Goal: Information Seeking & Learning: Check status

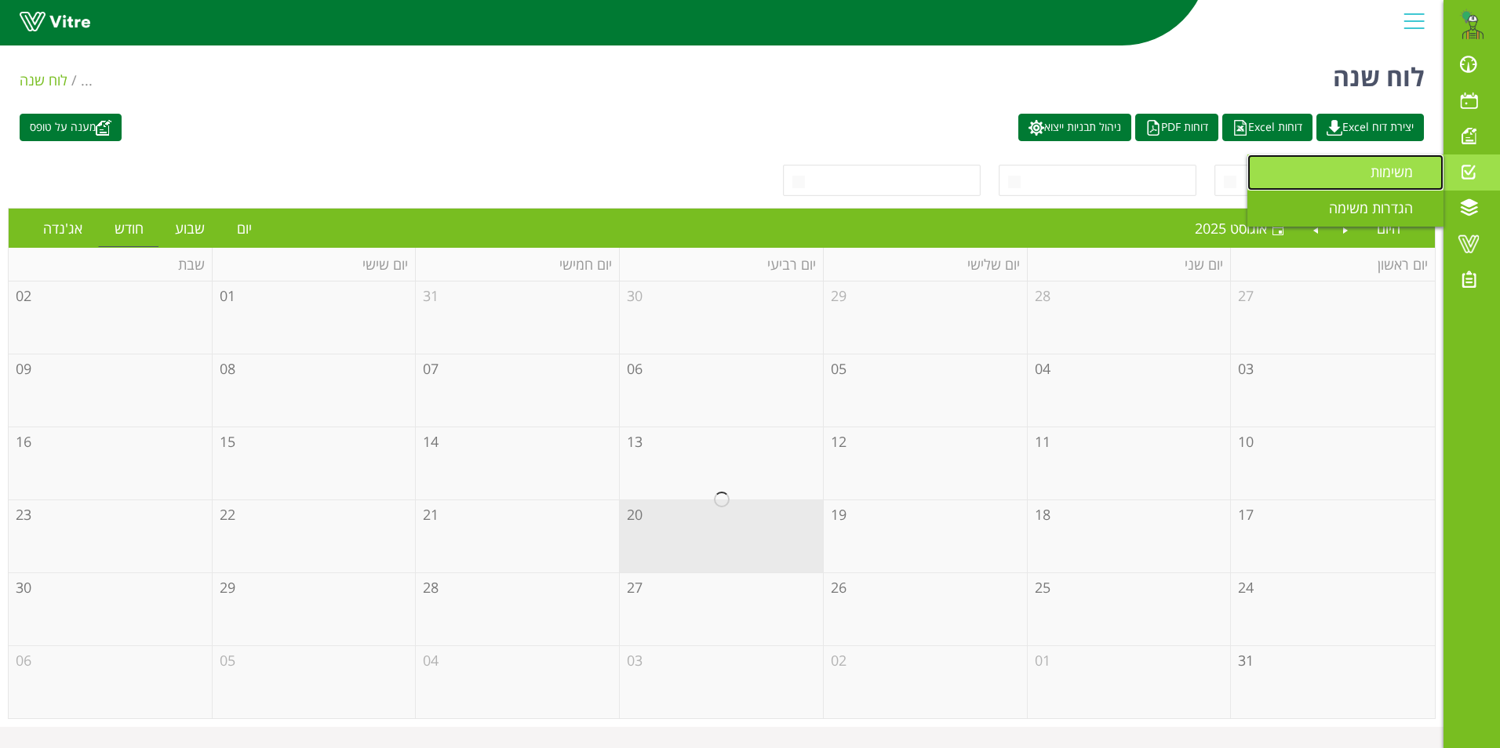
click at [1407, 162] on span "משימות" at bounding box center [1401, 171] width 61 height 19
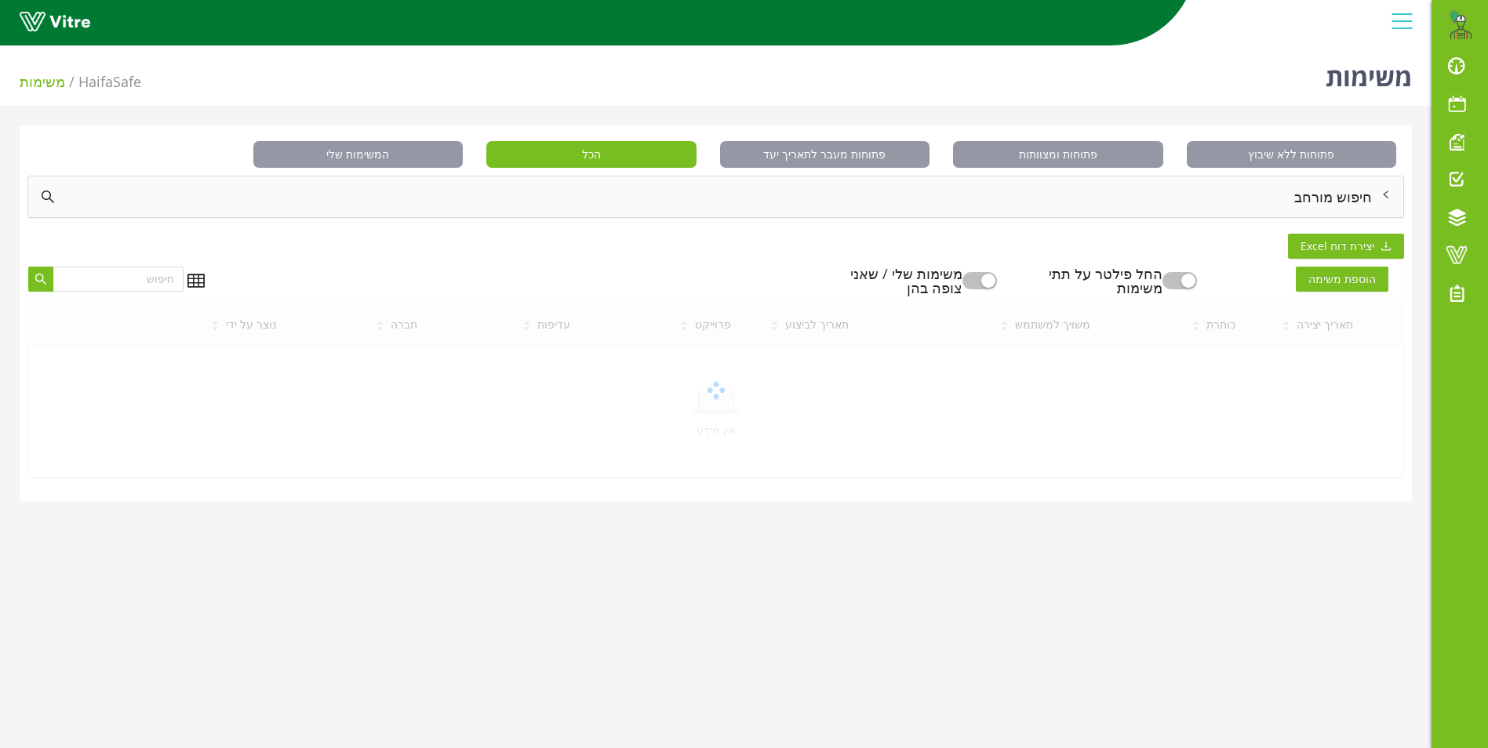
click at [1320, 199] on div "חיפוש מורחב" at bounding box center [715, 197] width 1375 height 41
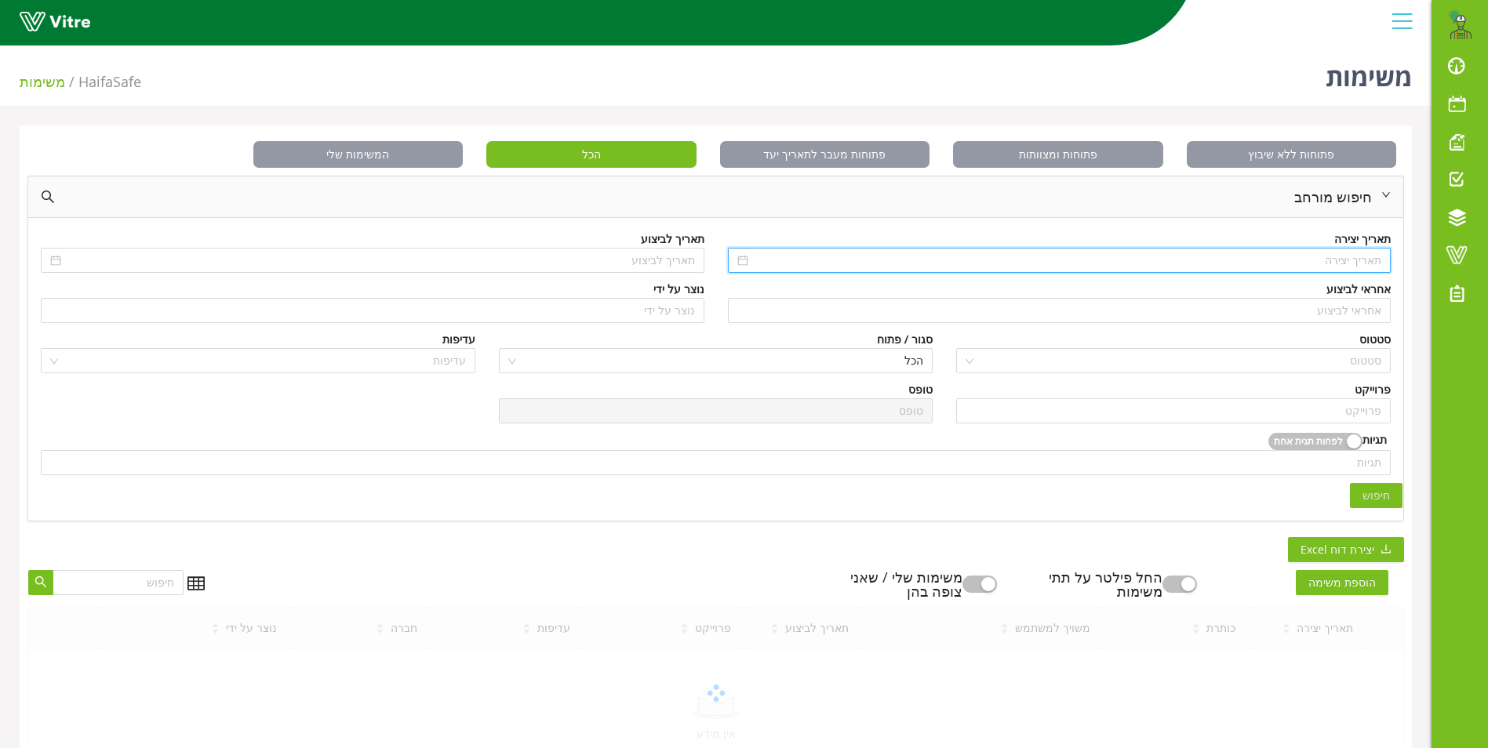
click at [1330, 260] on input at bounding box center [1067, 260] width 631 height 17
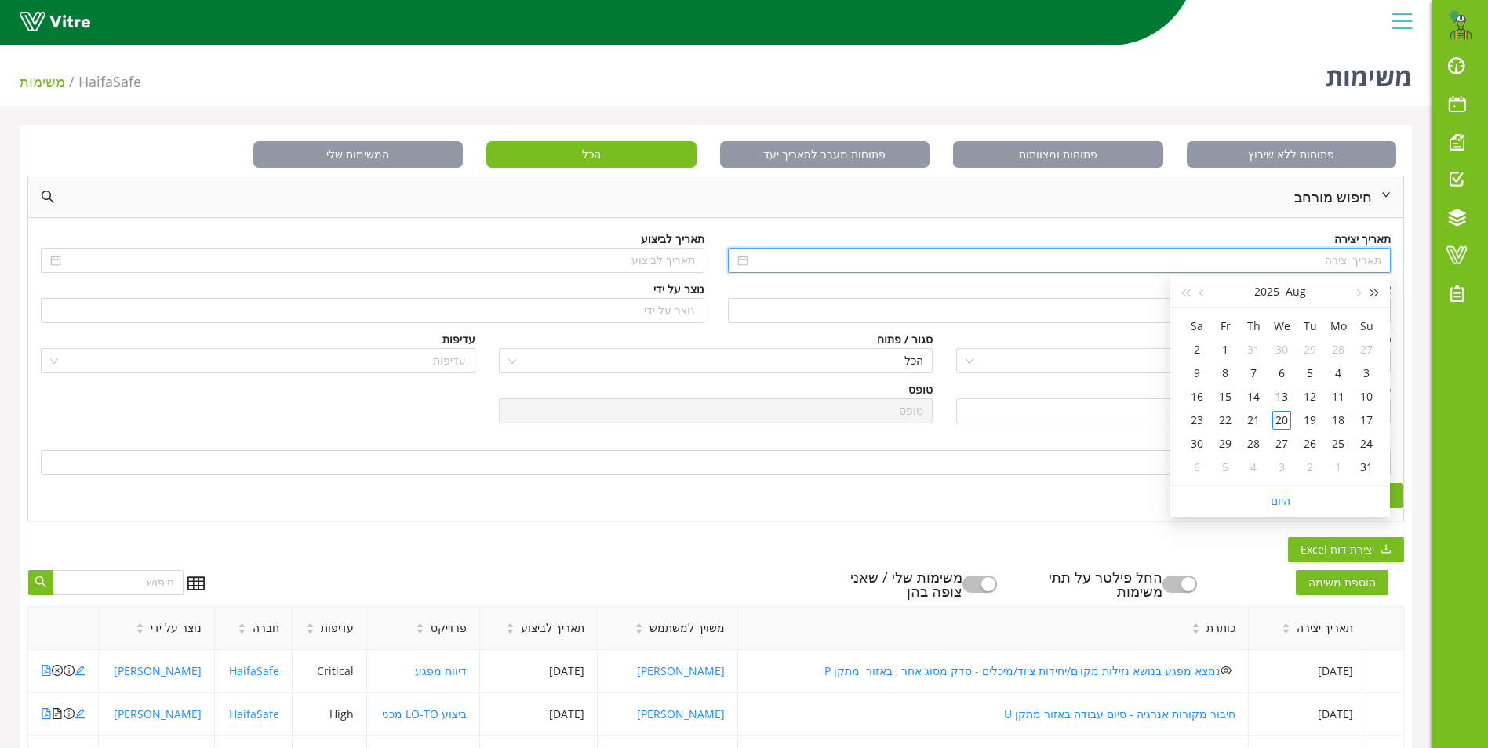
click at [1372, 295] on span "button" at bounding box center [1375, 293] width 8 height 8
type input "06/08/2023"
click at [1361, 372] on div "6" at bounding box center [1366, 373] width 19 height 19
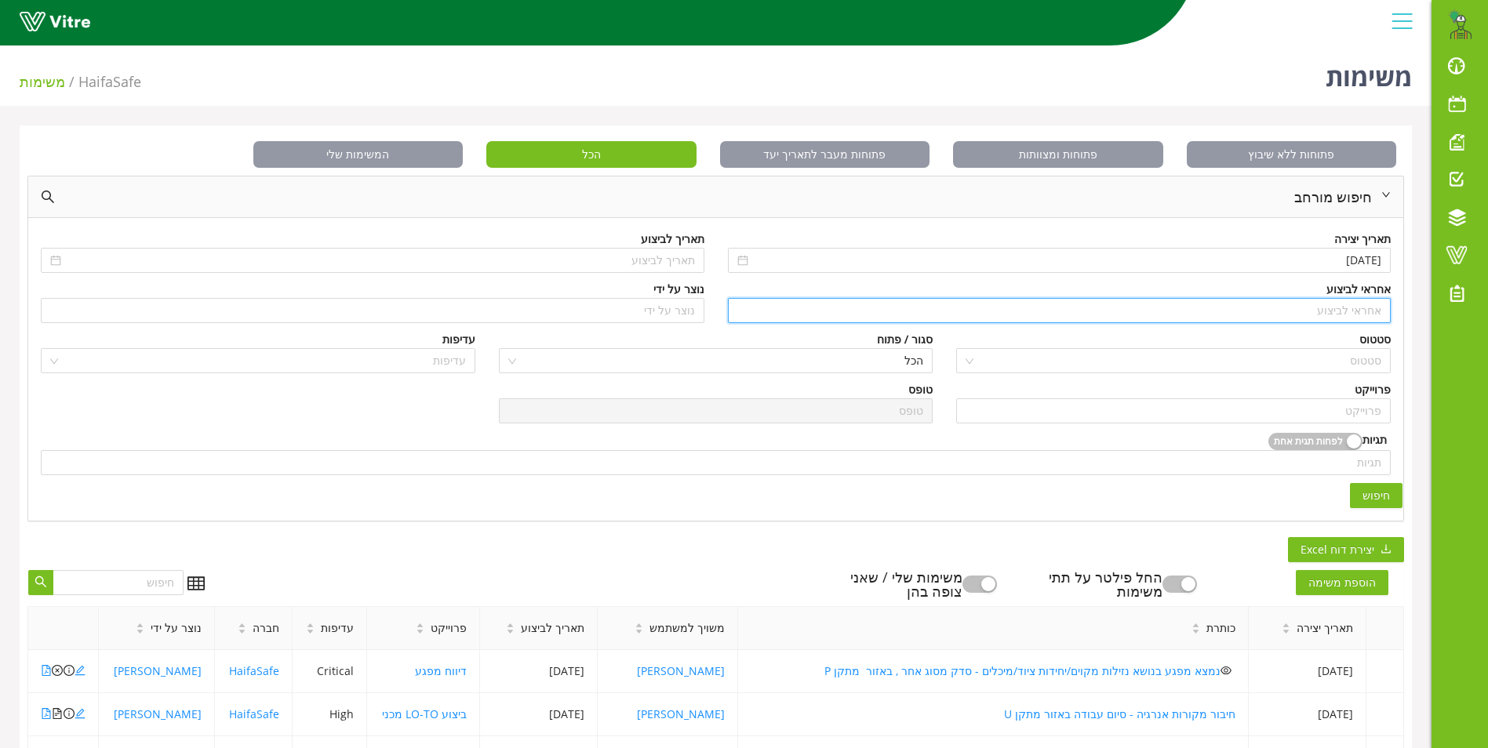
click at [1360, 311] on input "search" at bounding box center [1059, 311] width 645 height 24
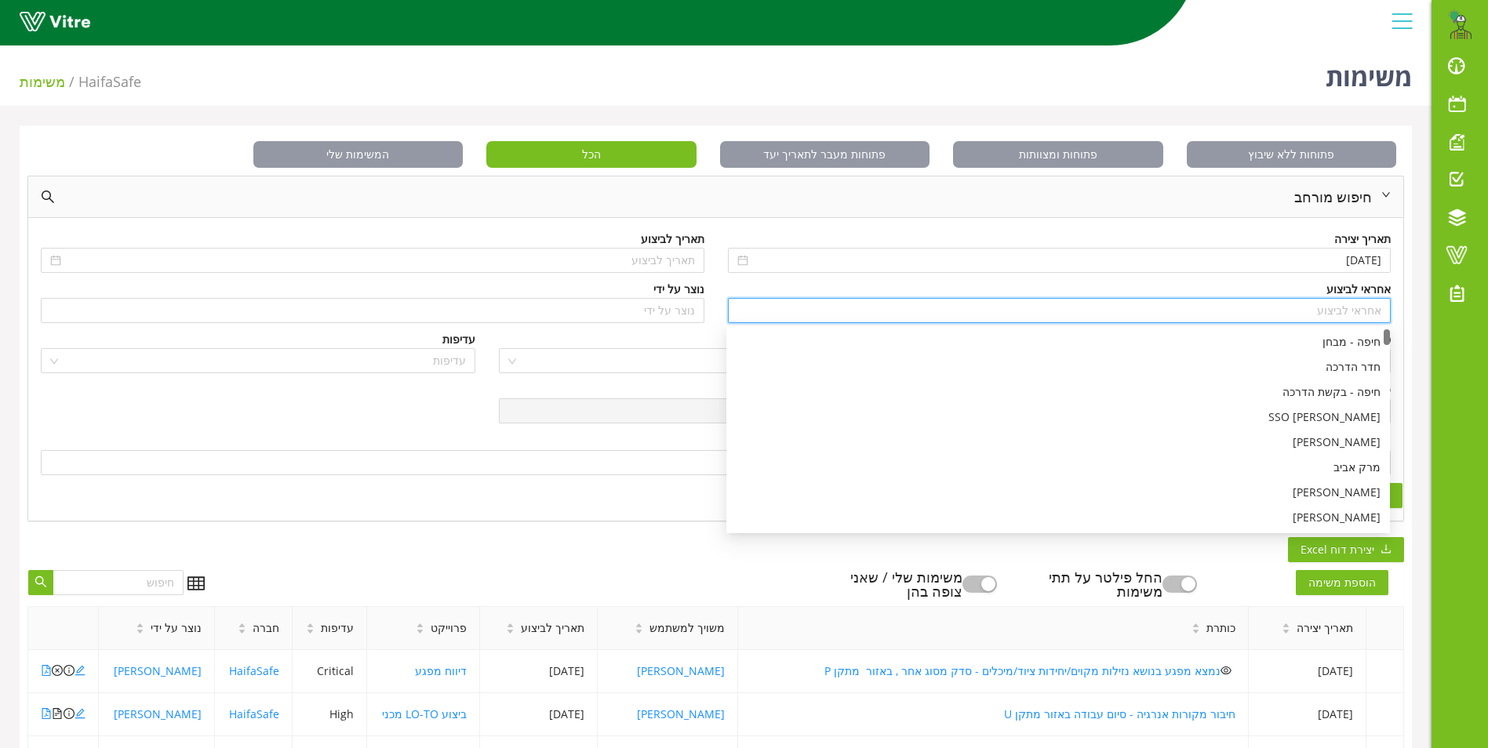
type input "c"
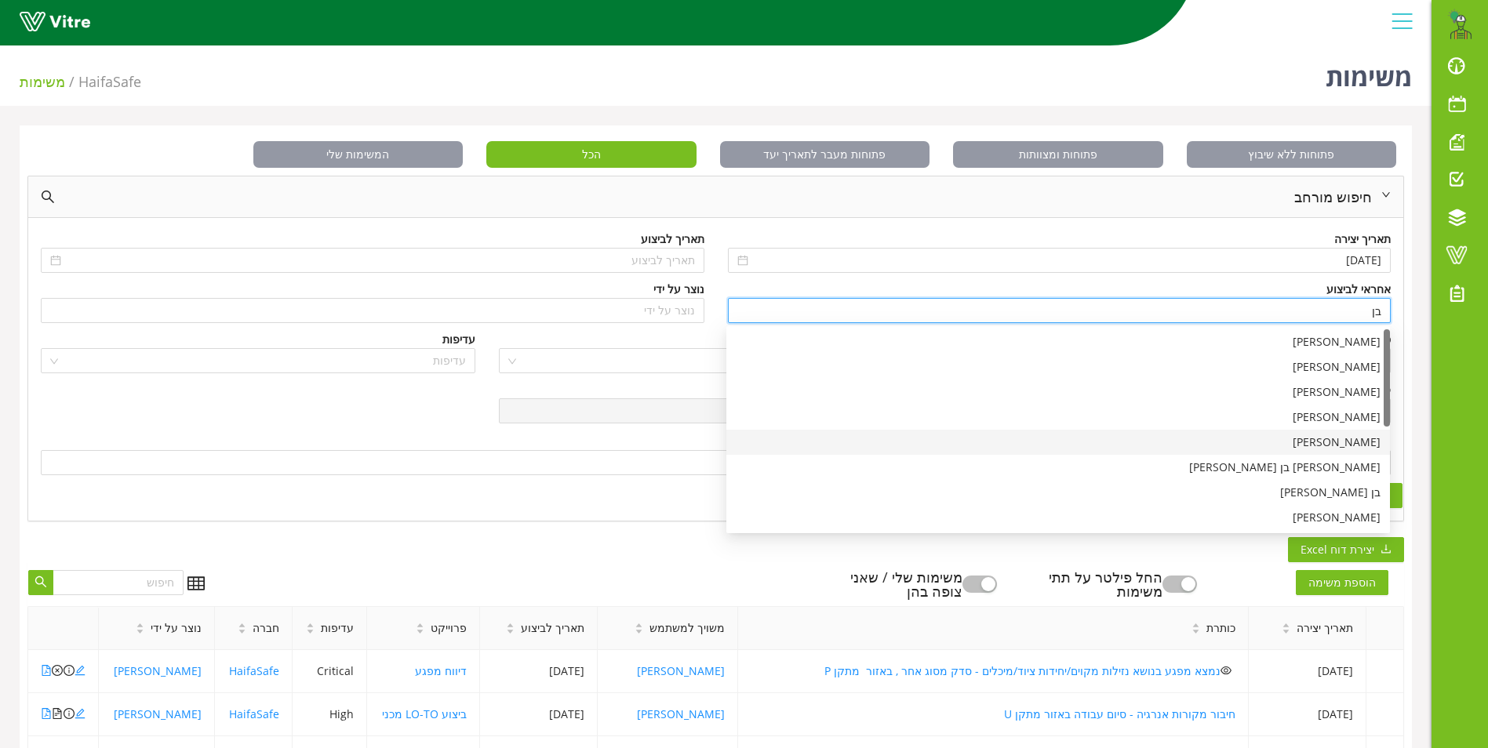
click at [1347, 446] on div "[PERSON_NAME]" at bounding box center [1058, 442] width 645 height 17
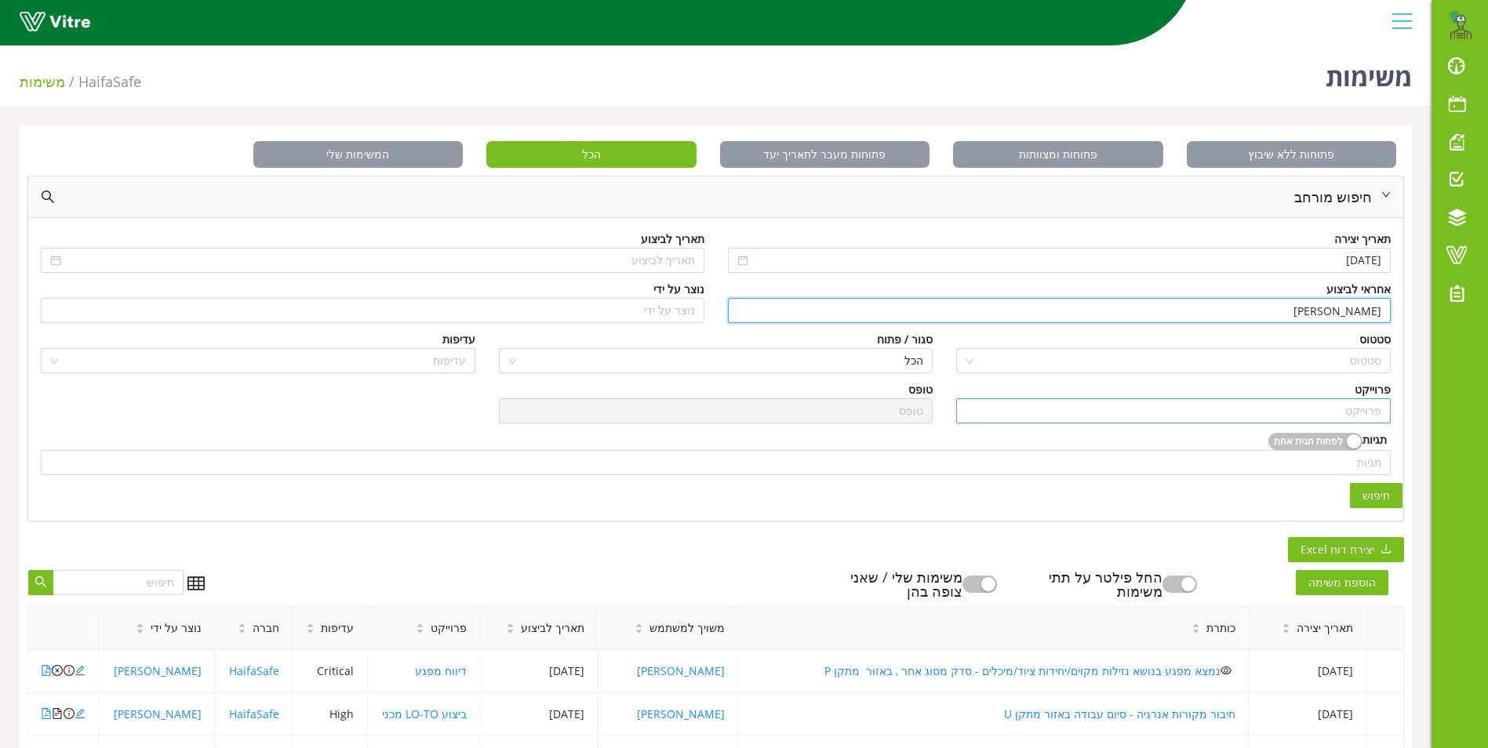
type input "[PERSON_NAME]"
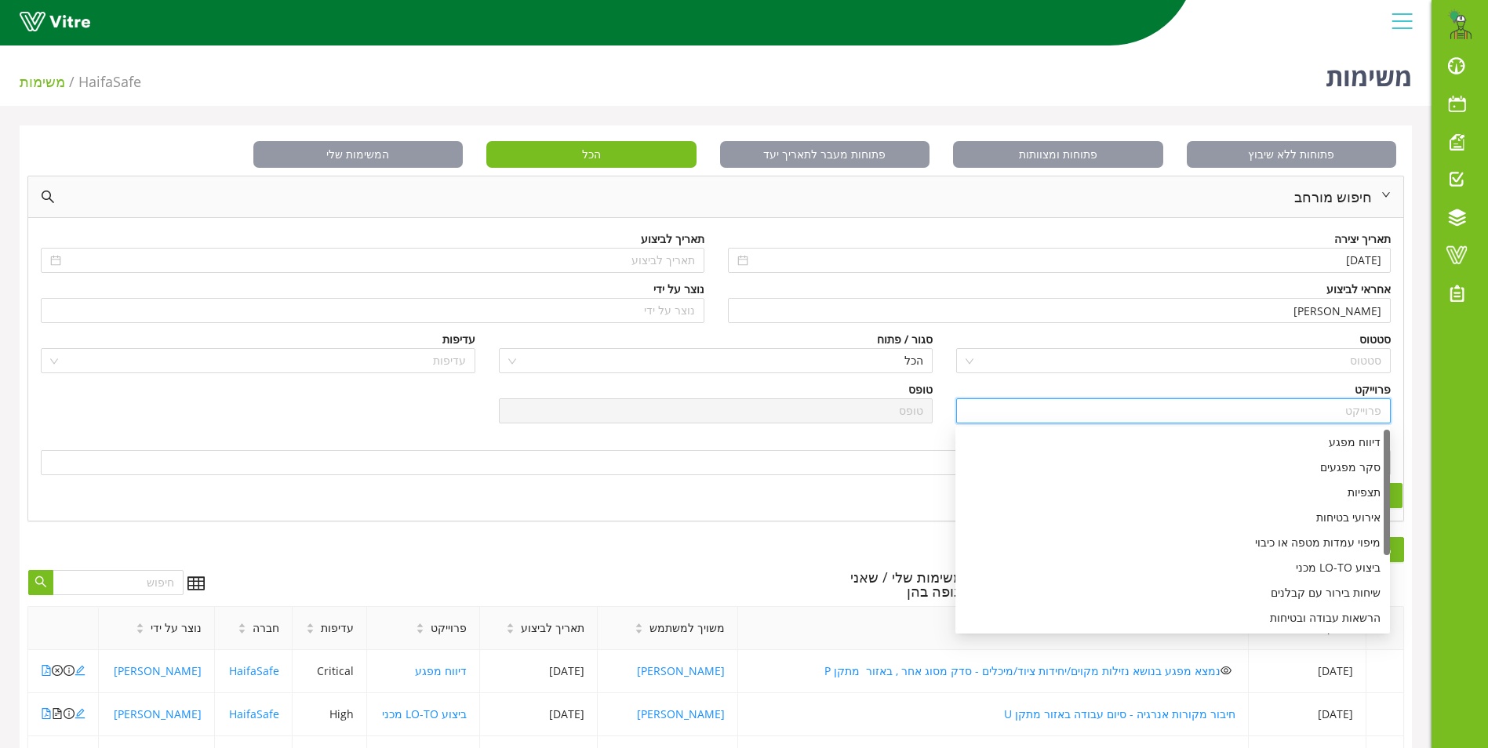
click at [1359, 418] on input "search" at bounding box center [1174, 411] width 416 height 24
click at [1347, 438] on div "דיווח מפגע" at bounding box center [1173, 442] width 416 height 17
type input "דיווח מפגע"
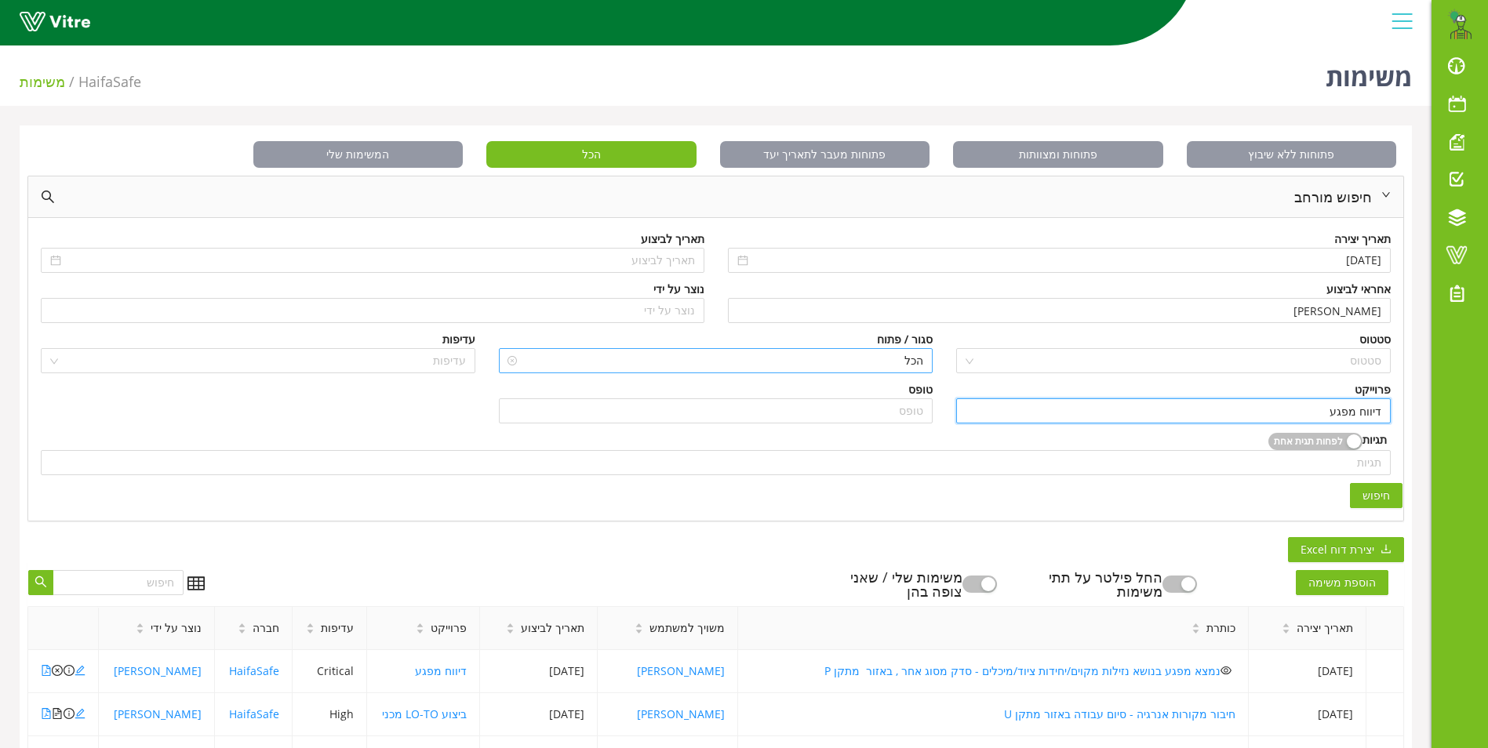
click at [904, 360] on span "הכל" at bounding box center [716, 361] width 416 height 24
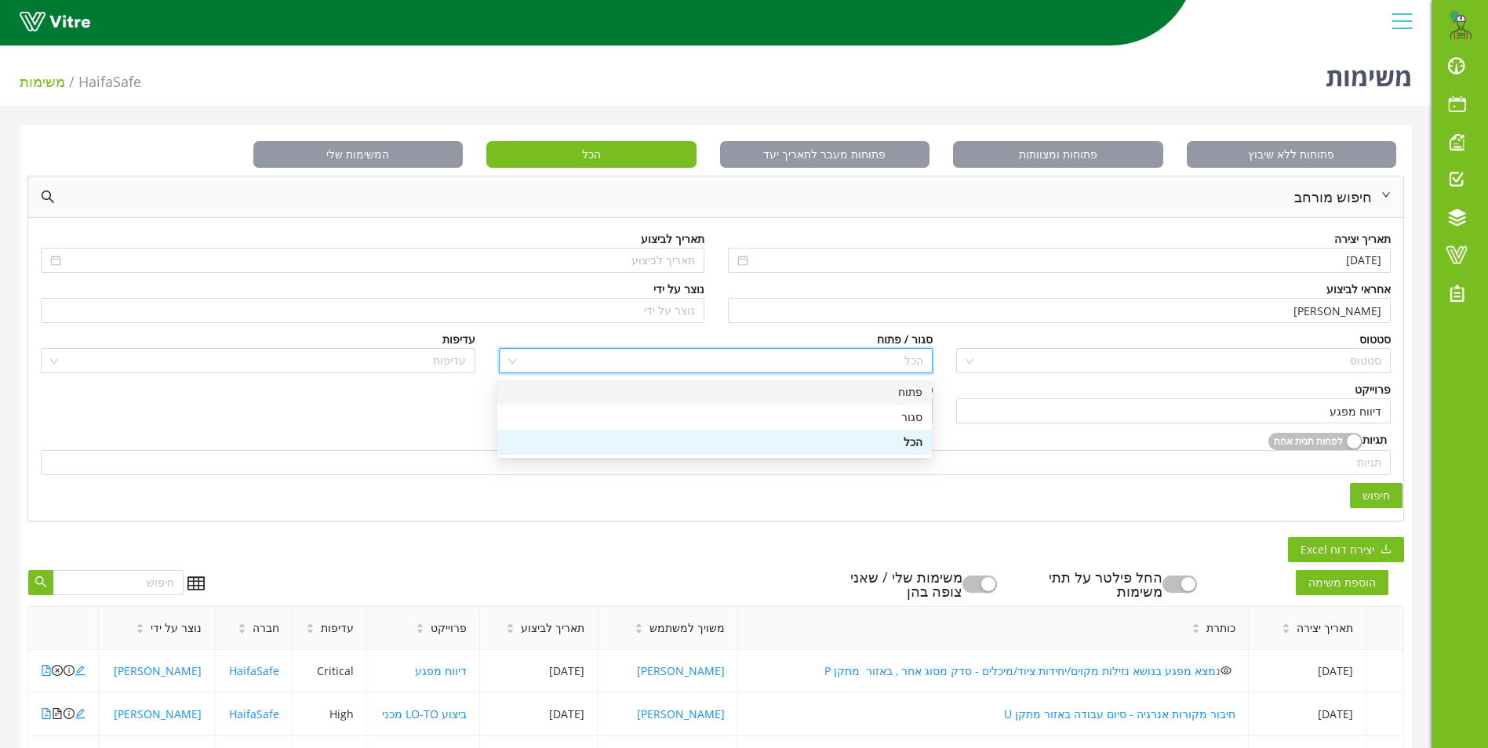
click at [913, 392] on div "פתוח" at bounding box center [715, 392] width 416 height 17
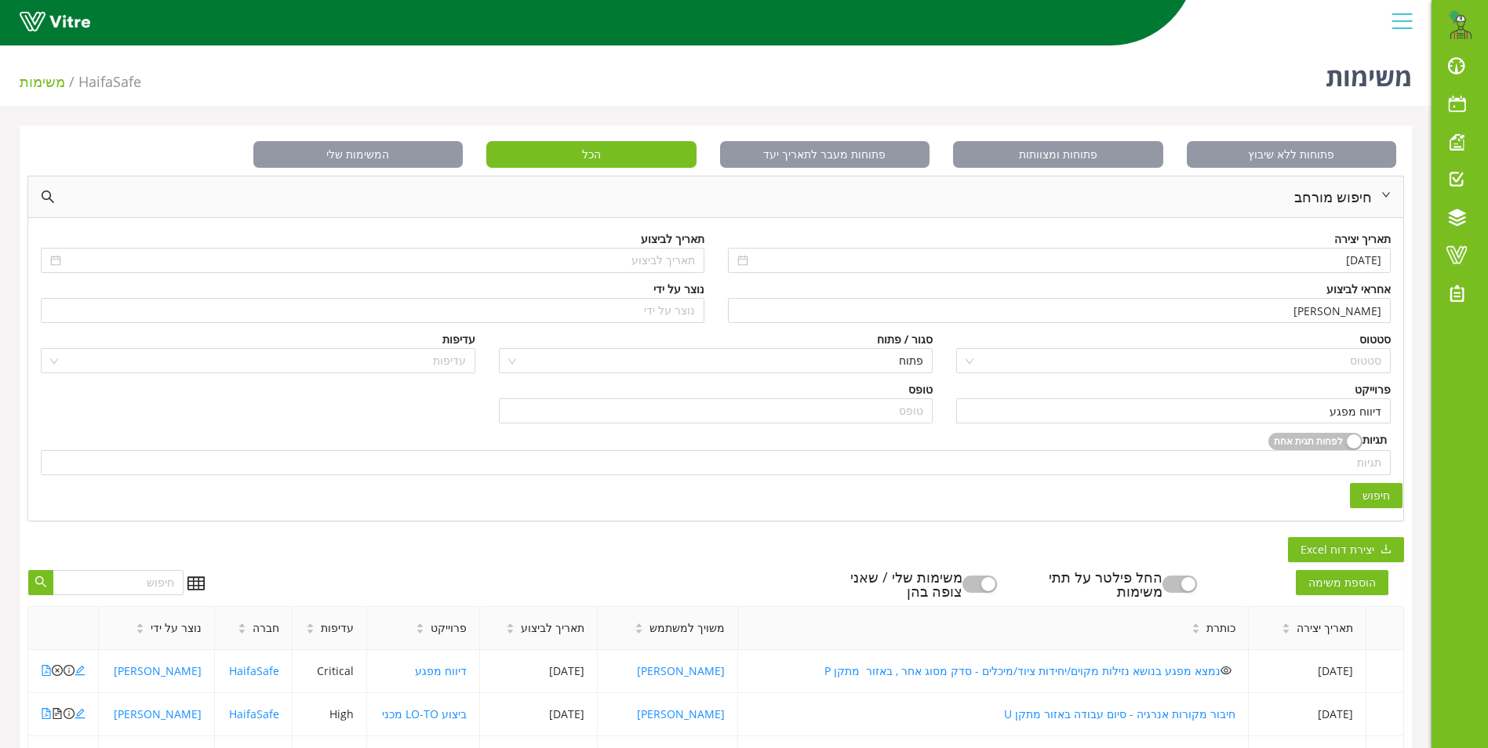
click at [1387, 492] on span "חיפוש" at bounding box center [1376, 495] width 27 height 17
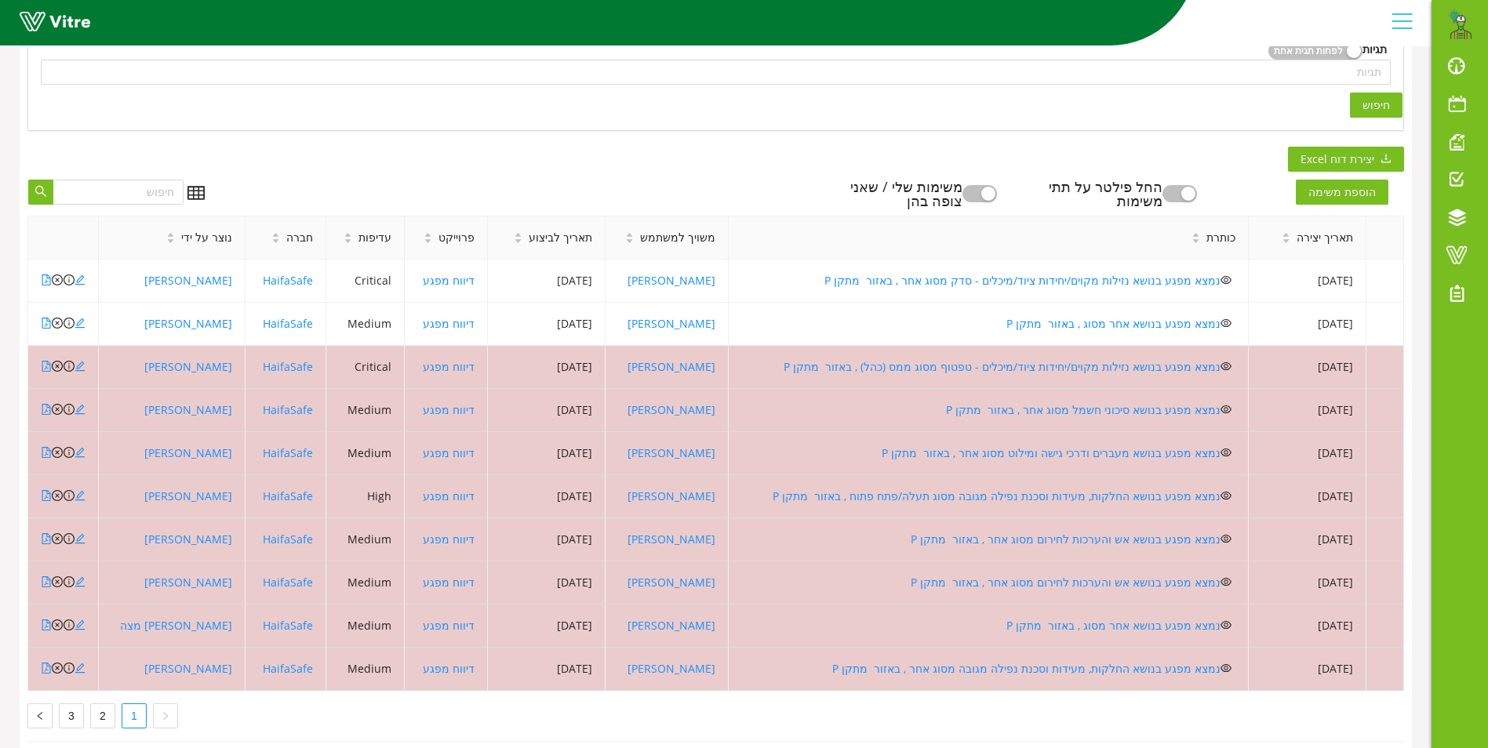
scroll to position [392, 0]
click at [1000, 278] on link "נמצא מפגע בנושא נזילות מקוים/יחידות ציוד/מיכלים - סדק מסוג אחר , באזור מתקן P" at bounding box center [1023, 278] width 396 height 15
click at [1054, 319] on link "נמצא מפגע בנושא אחר מסוג , באזור מתקן P" at bounding box center [1114, 322] width 214 height 15
click at [102, 717] on link "2" at bounding box center [103, 715] width 24 height 24
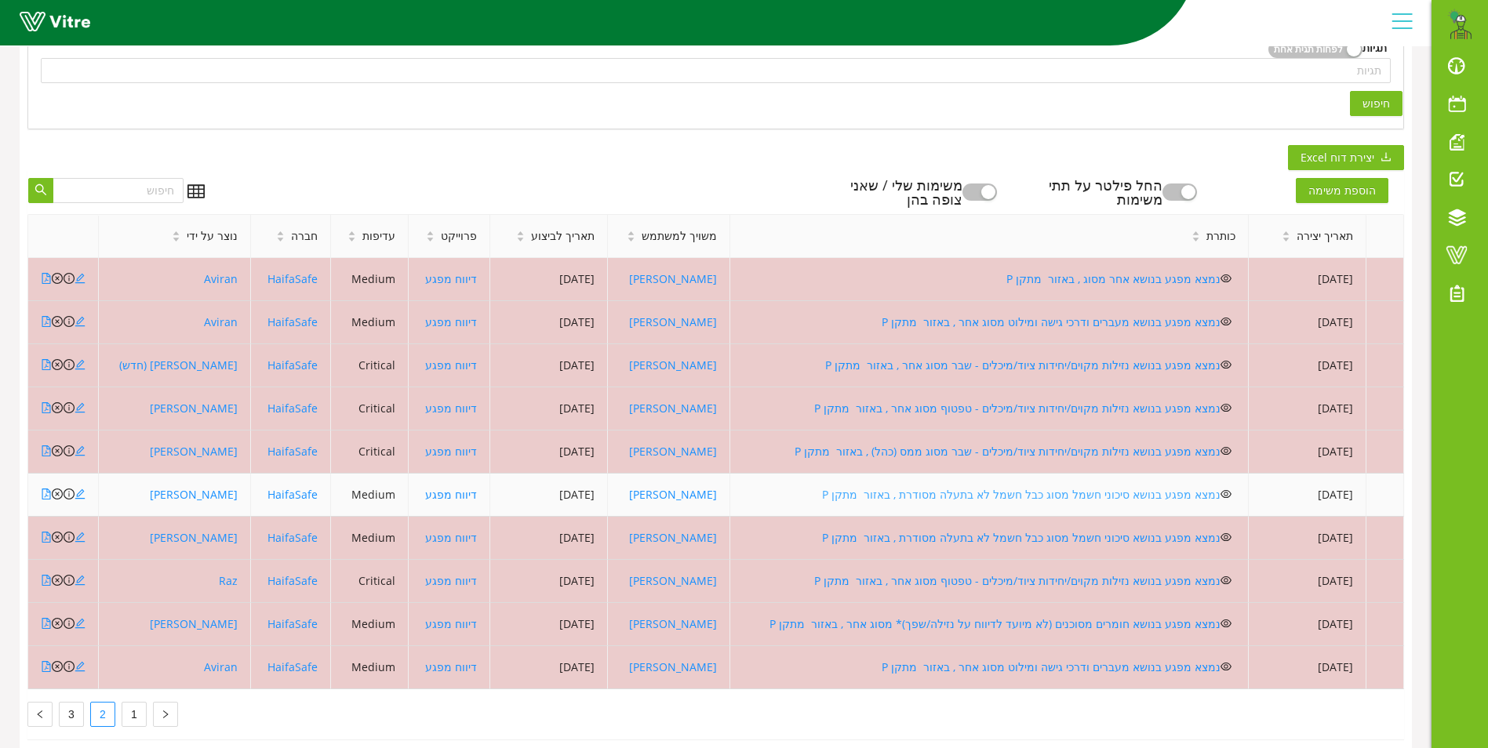
click at [1024, 496] on link "נמצא מפגע בנושא סיכוני חשמל מסוג כבל חשמל לא בתעלה מסודרת , באזור מתקן P" at bounding box center [1021, 494] width 399 height 15
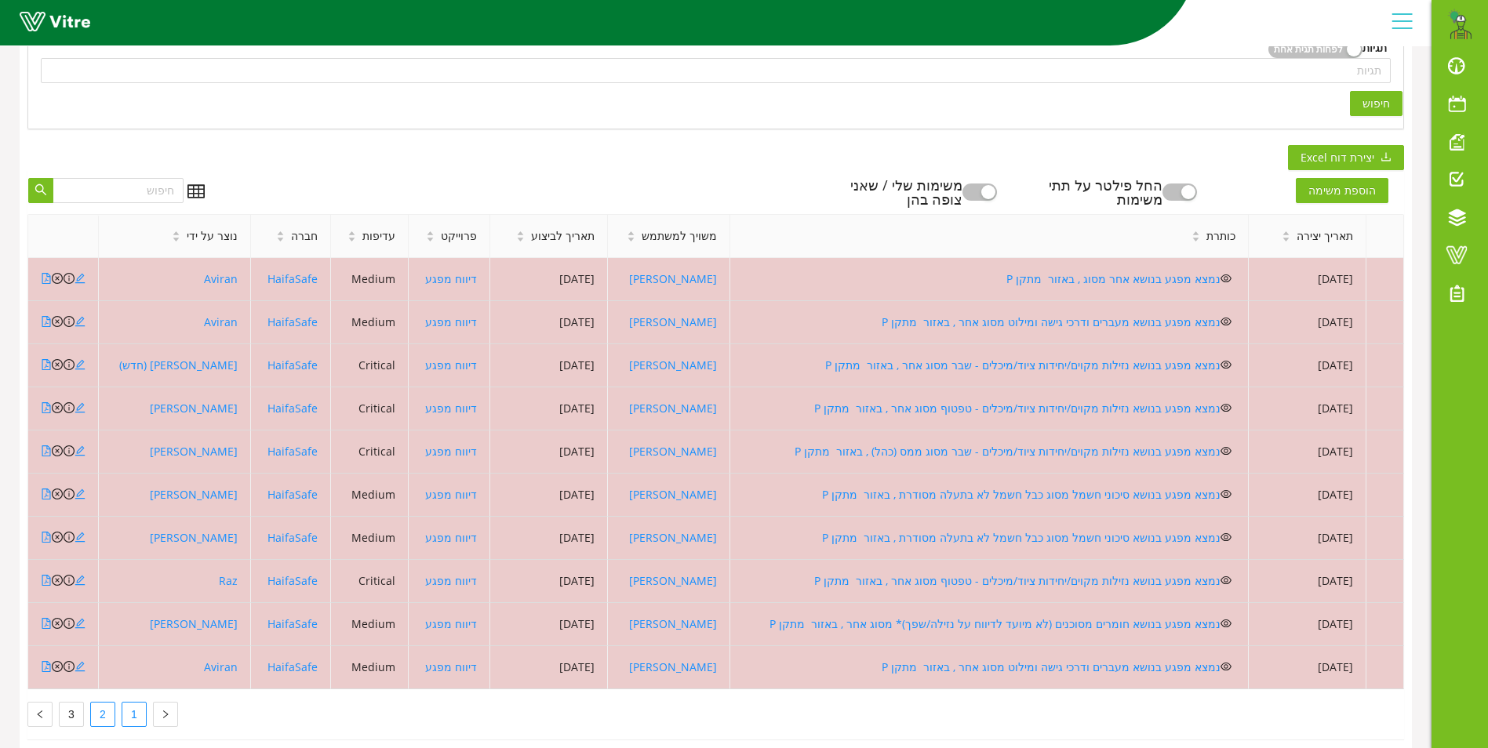
click at [133, 712] on link "1" at bounding box center [134, 715] width 24 height 24
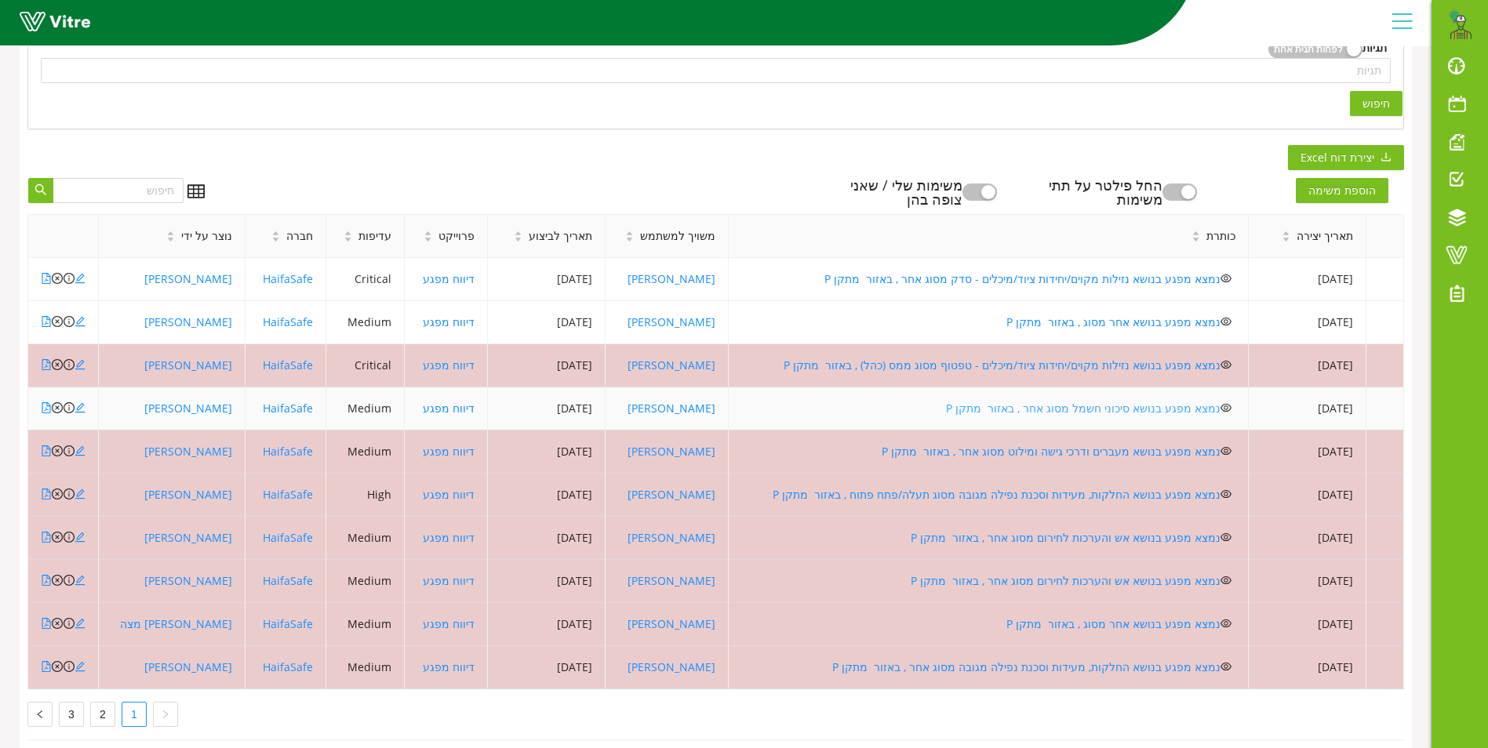
click at [1049, 403] on link "נמצא מפגע בנושא סיכוני חשמל מסוג אחר , באזור מתקן P" at bounding box center [1083, 408] width 275 height 15
click at [55, 408] on icon "close-circle" at bounding box center [57, 407] width 11 height 11
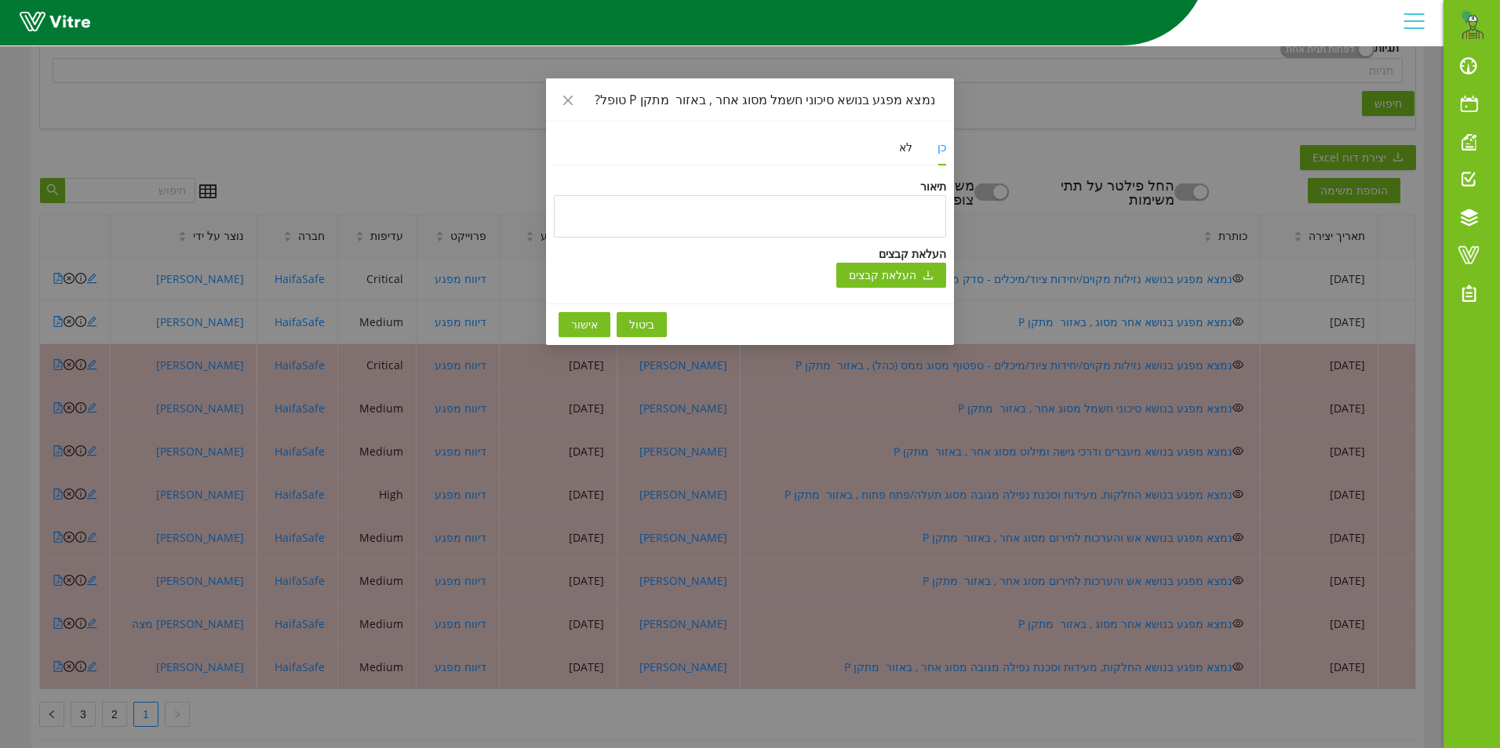
click at [572, 319] on span "אישור" at bounding box center [584, 324] width 27 height 17
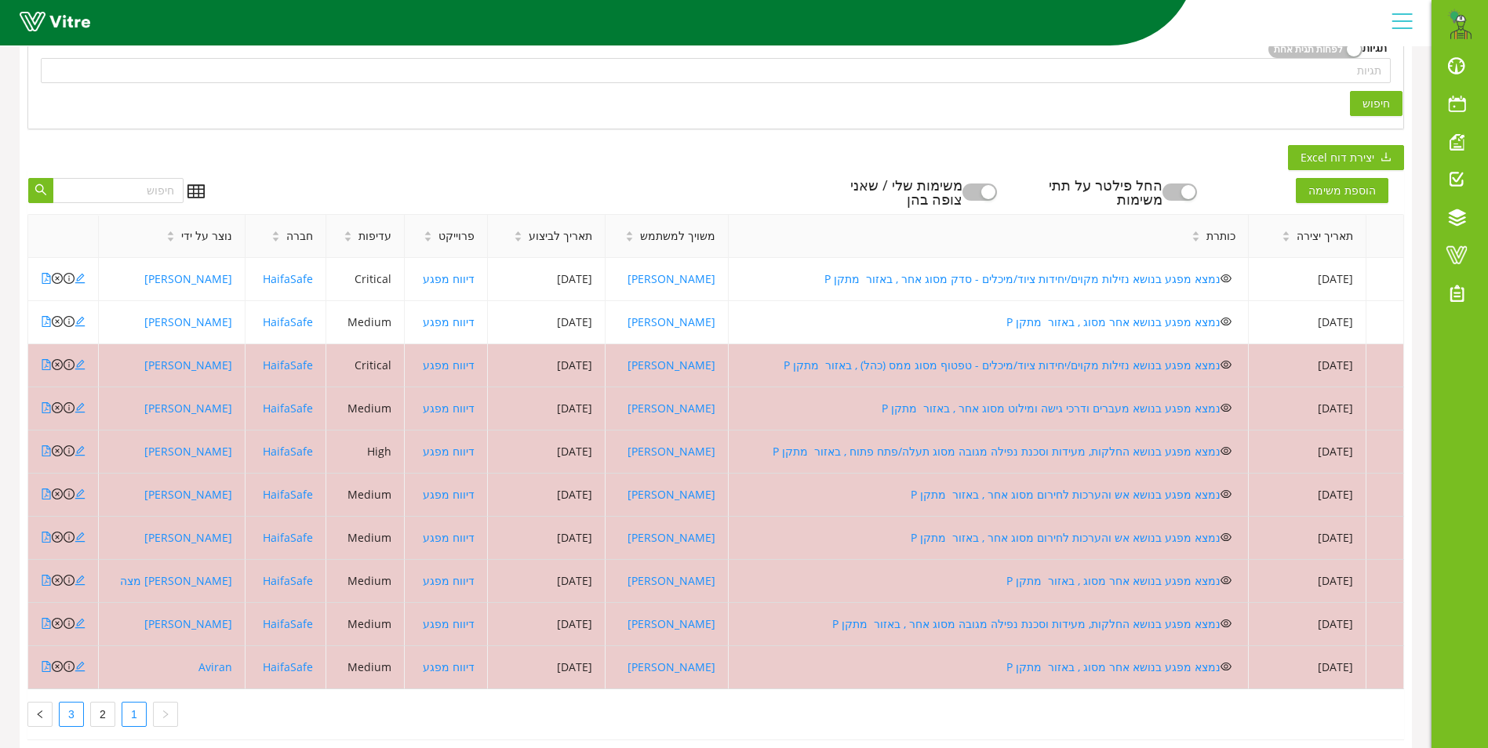
click at [63, 711] on link "3" at bounding box center [72, 715] width 24 height 24
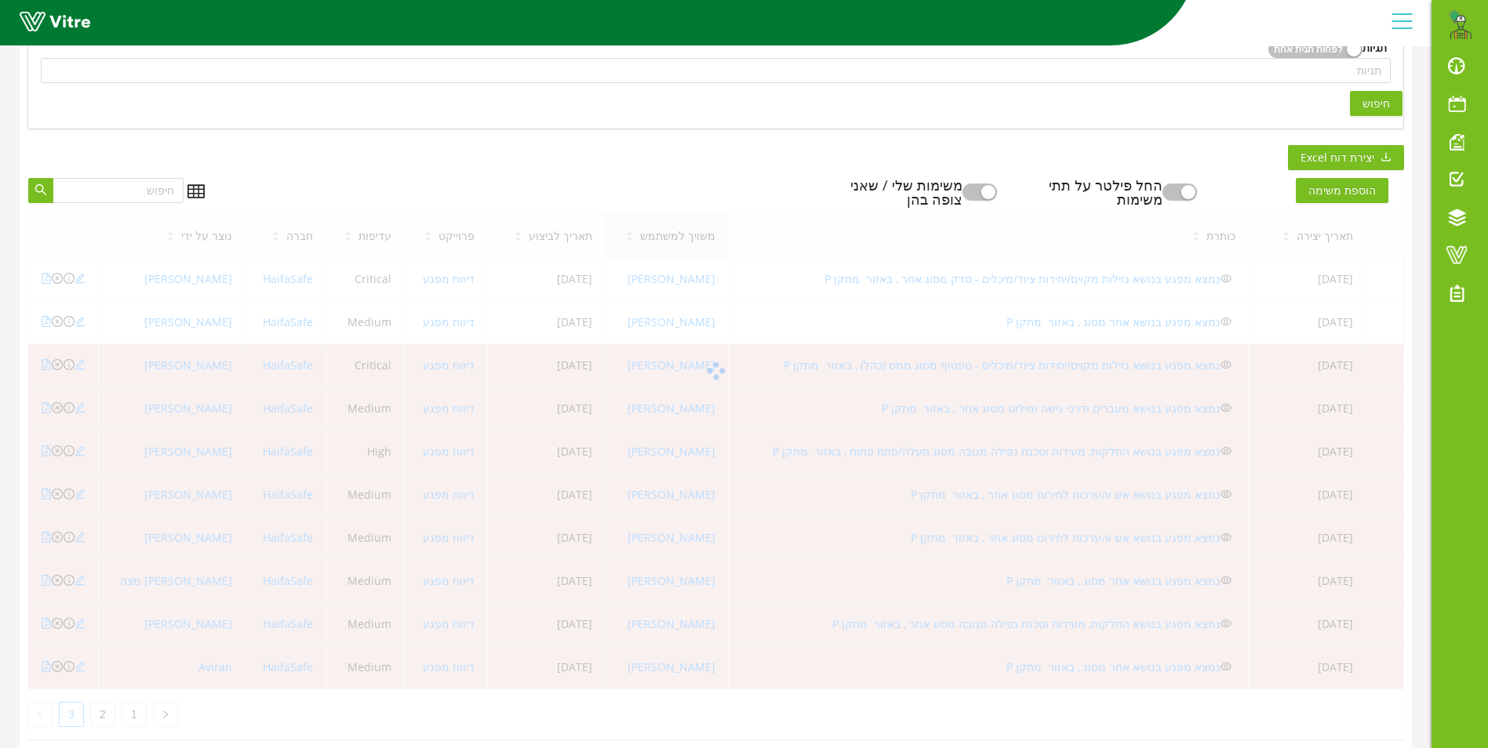
scroll to position [39, 0]
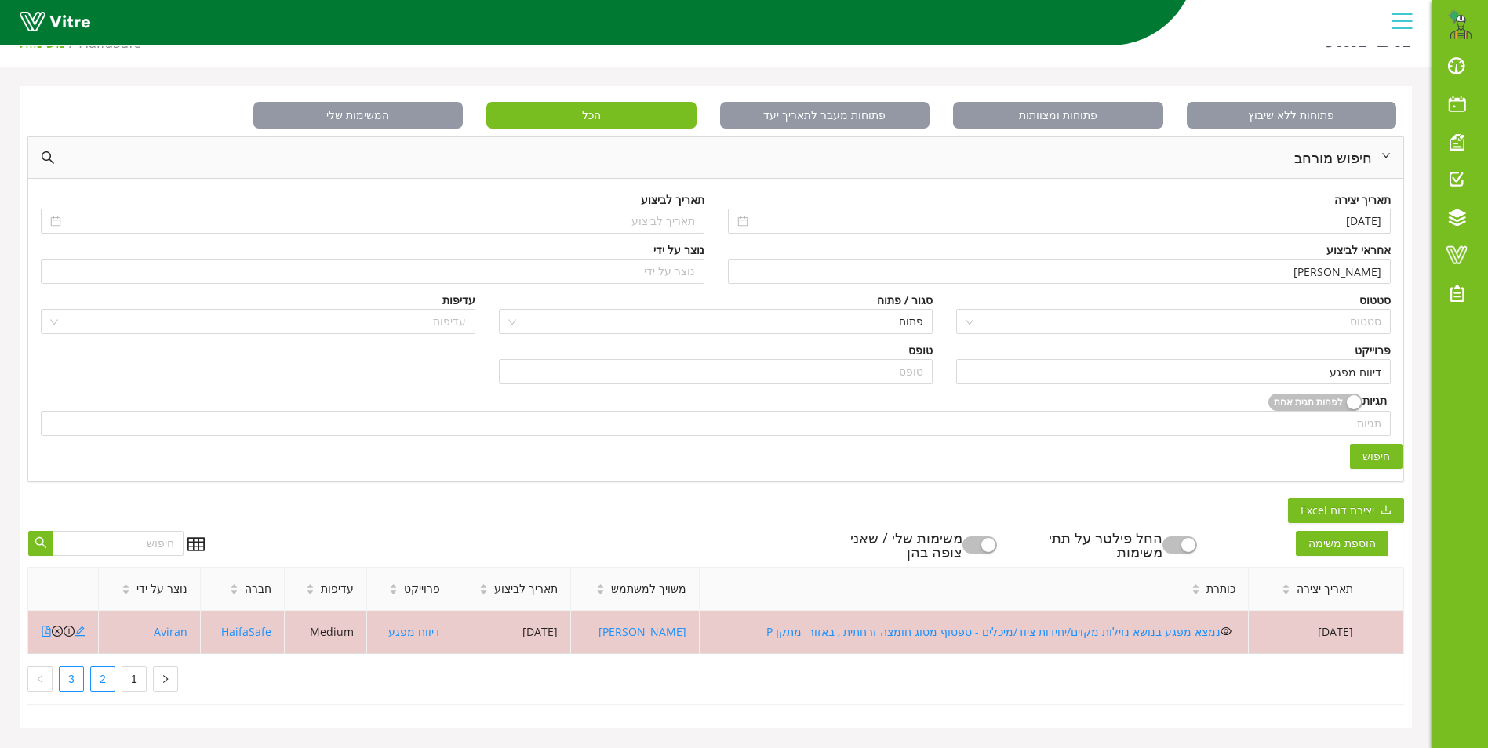
click at [107, 683] on link "2" at bounding box center [103, 680] width 24 height 24
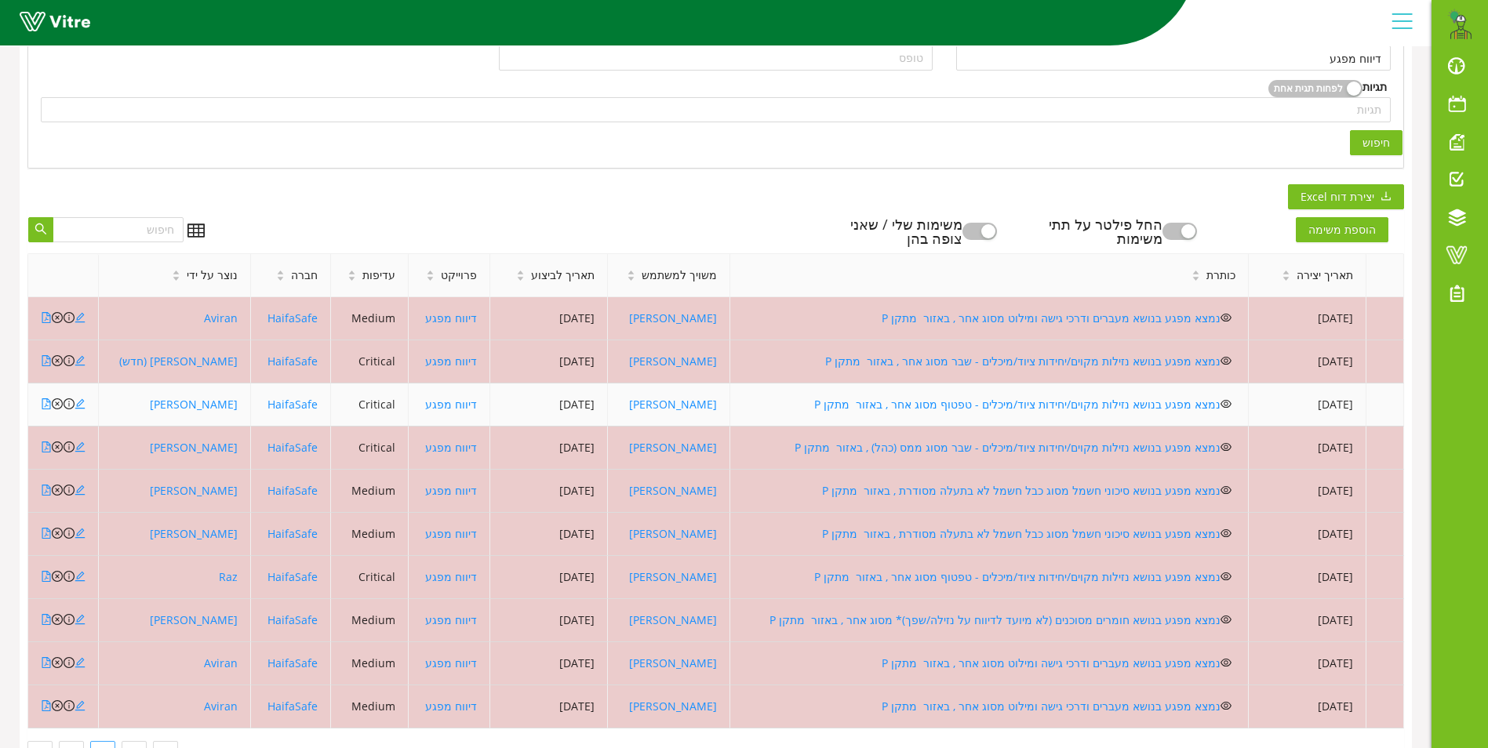
scroll to position [419, 0]
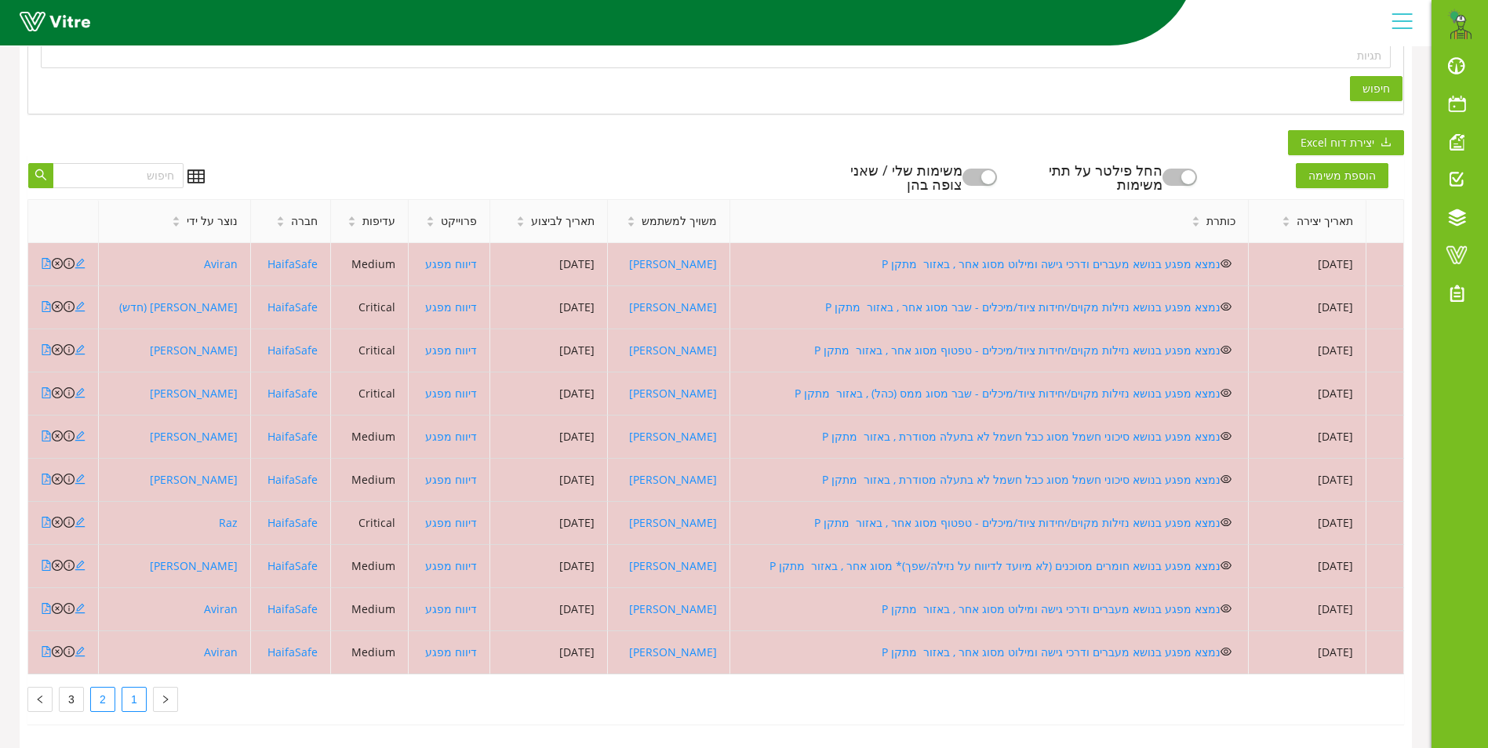
click at [137, 688] on link "1" at bounding box center [134, 700] width 24 height 24
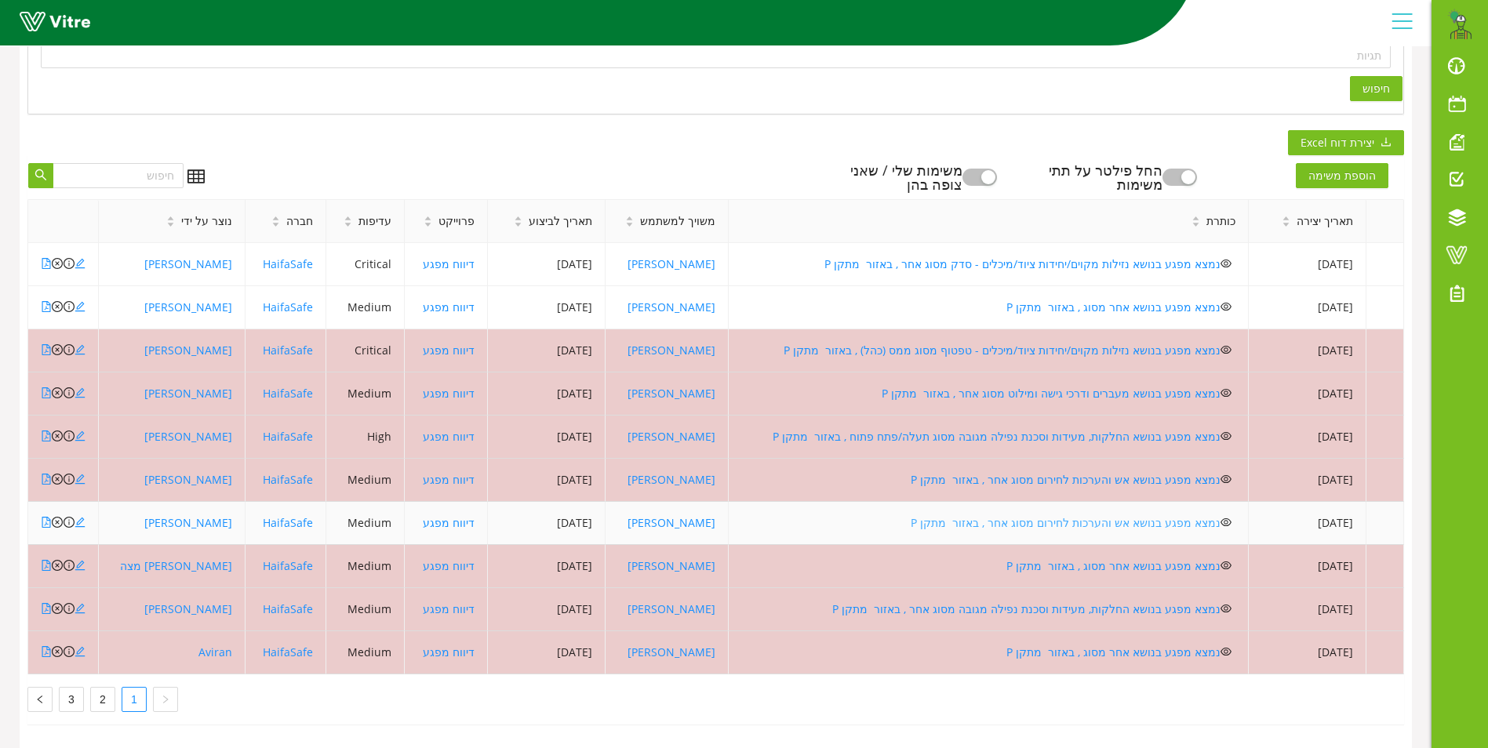
click at [1063, 515] on link "נמצא מפגע בנושא אש והערכות לחירום מסוג אחר , באזור מתקן P" at bounding box center [1066, 522] width 310 height 15
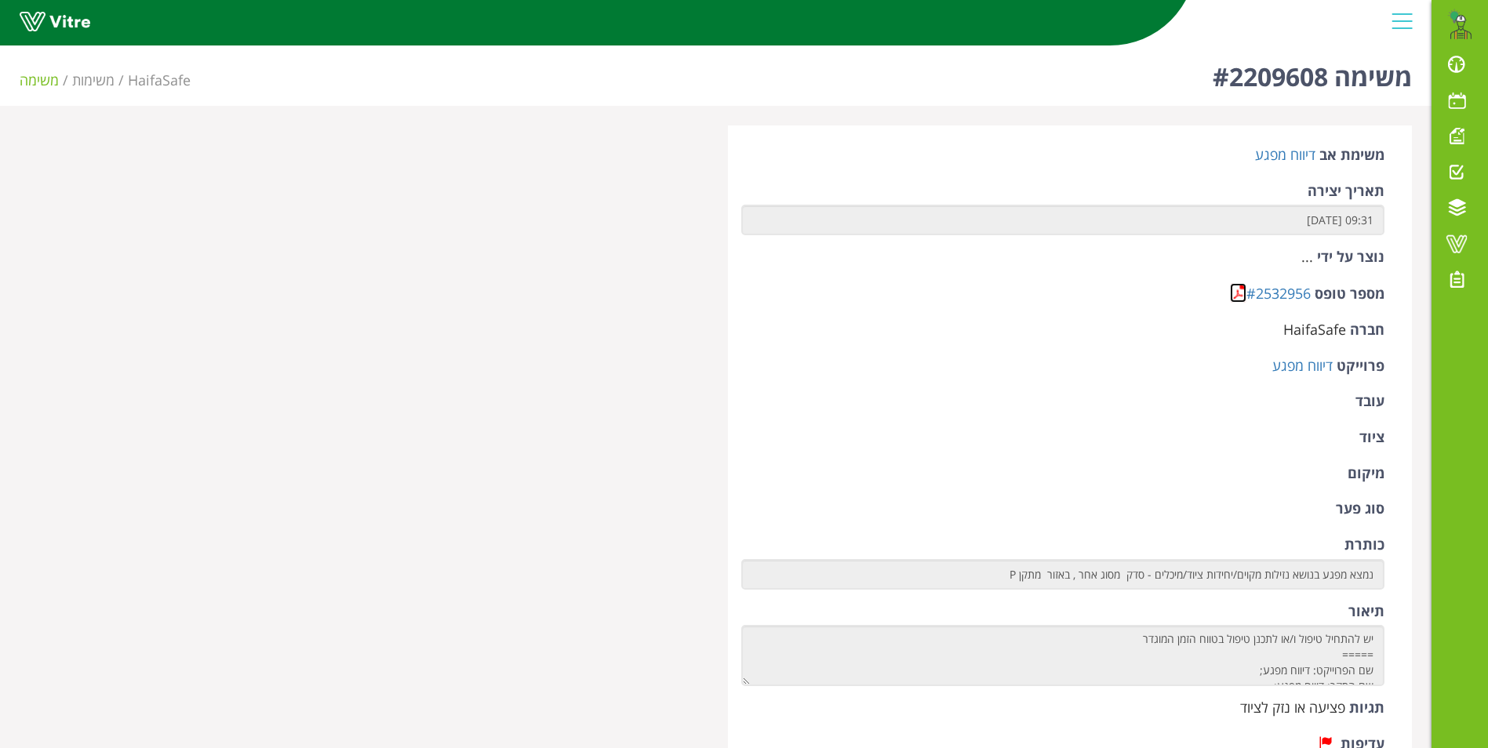
click at [1236, 286] on link at bounding box center [1238, 293] width 16 height 20
click at [1231, 285] on link at bounding box center [1238, 293] width 16 height 20
click at [1236, 293] on link at bounding box center [1238, 293] width 16 height 20
click at [1235, 294] on link at bounding box center [1238, 293] width 16 height 20
click at [1235, 289] on link at bounding box center [1238, 293] width 16 height 20
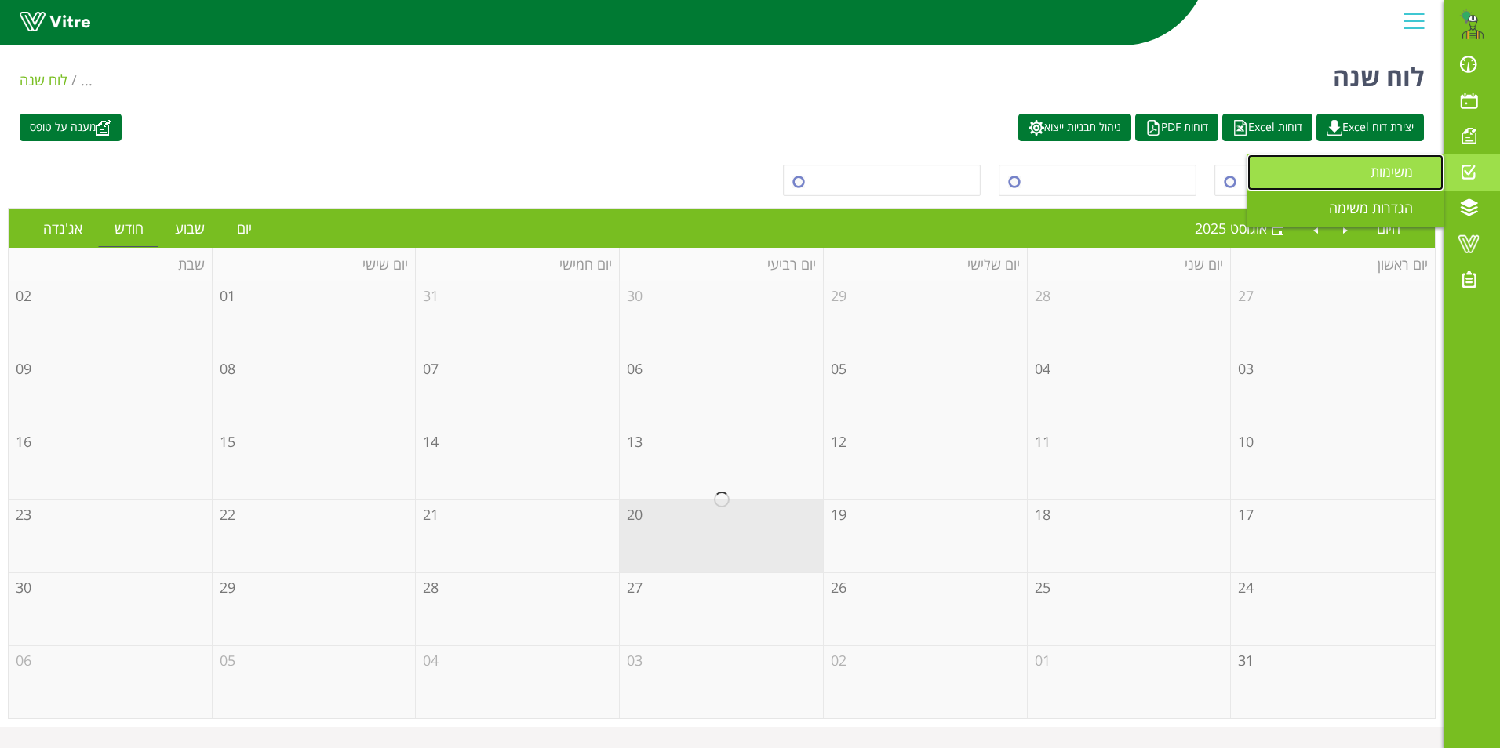
click at [1378, 167] on span "משימות" at bounding box center [1401, 171] width 61 height 19
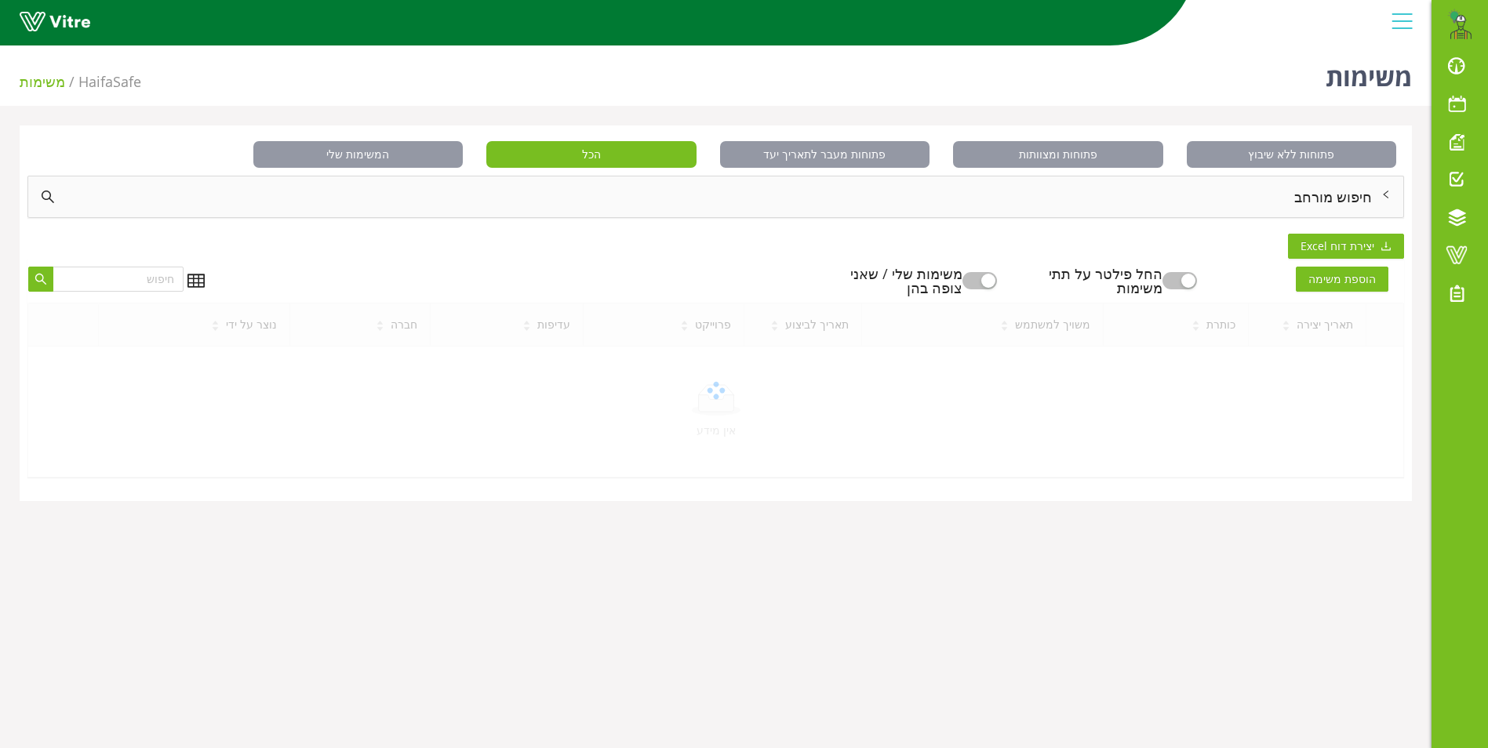
click at [1307, 199] on div "חיפוש מורחב" at bounding box center [715, 197] width 1375 height 41
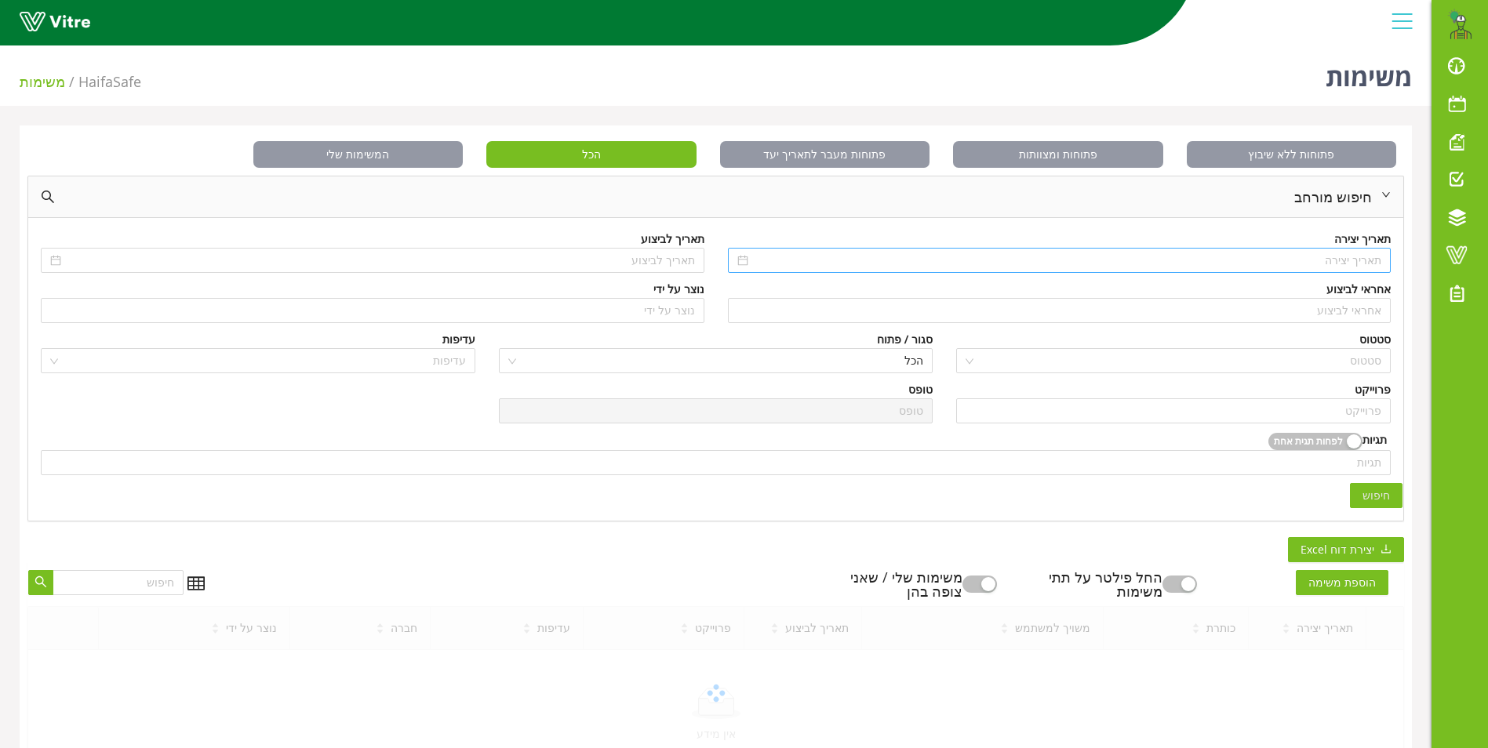
click at [1316, 261] on input at bounding box center [1067, 260] width 631 height 17
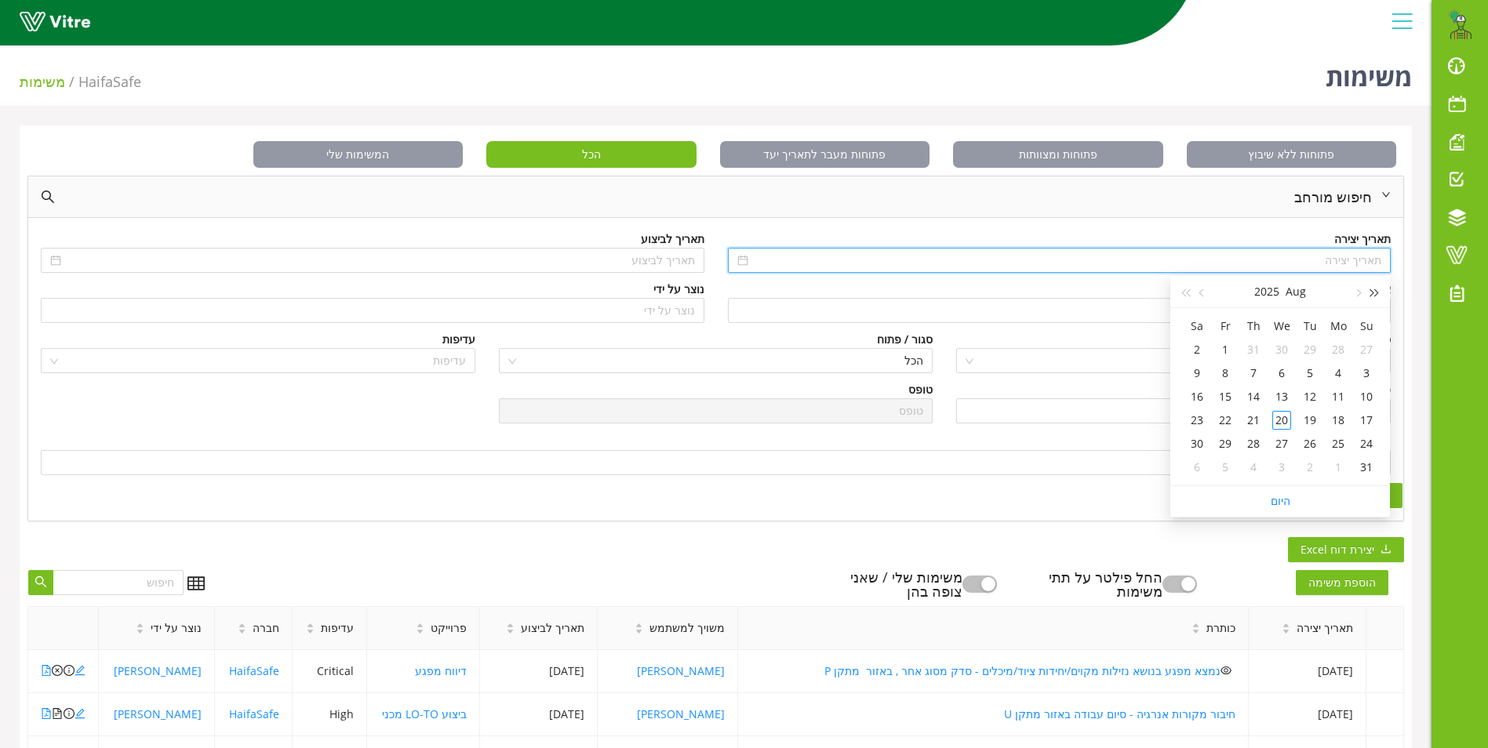
click at [1372, 293] on span "button" at bounding box center [1375, 293] width 8 height 8
type input "[DATE]"
click at [1362, 377] on div "4" at bounding box center [1366, 373] width 19 height 19
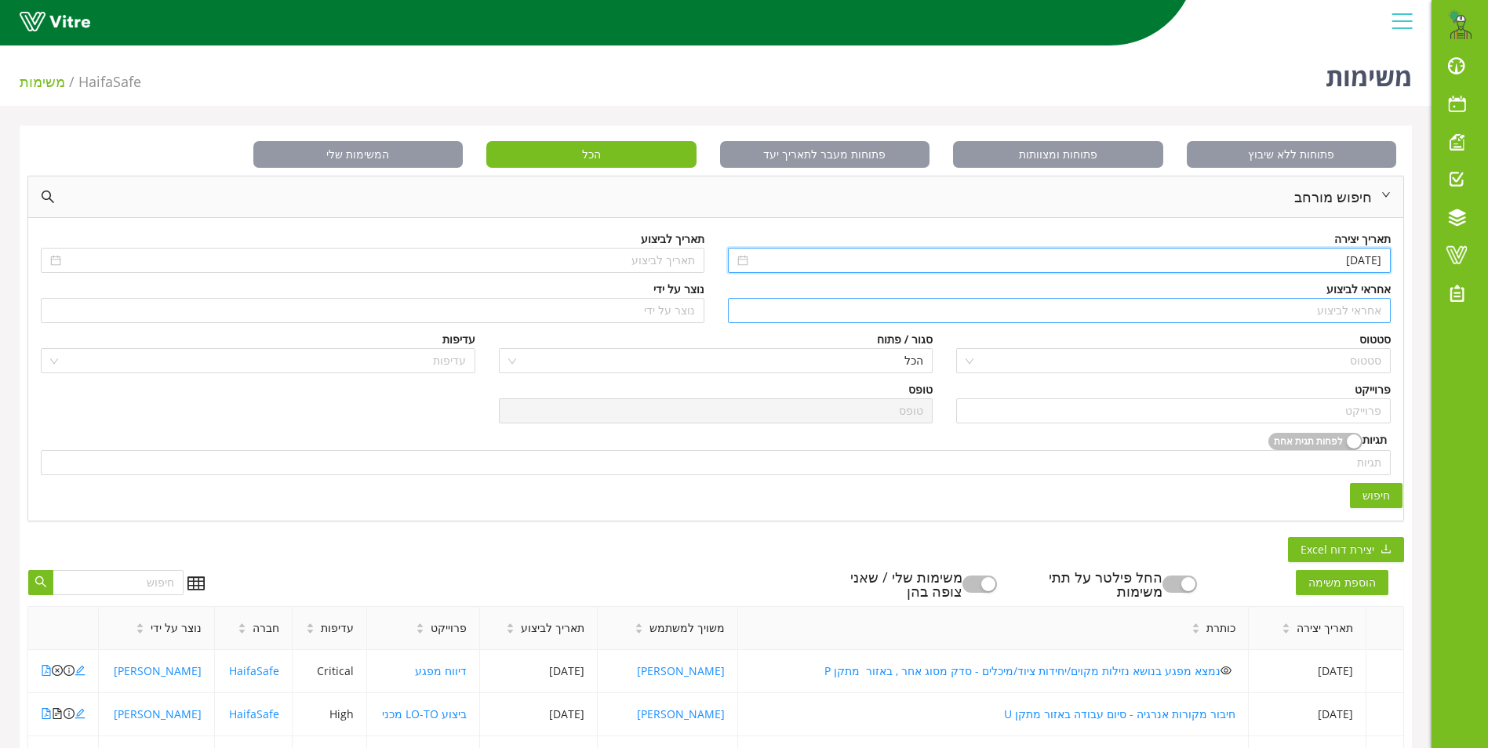
click at [1353, 309] on input "search" at bounding box center [1059, 311] width 645 height 24
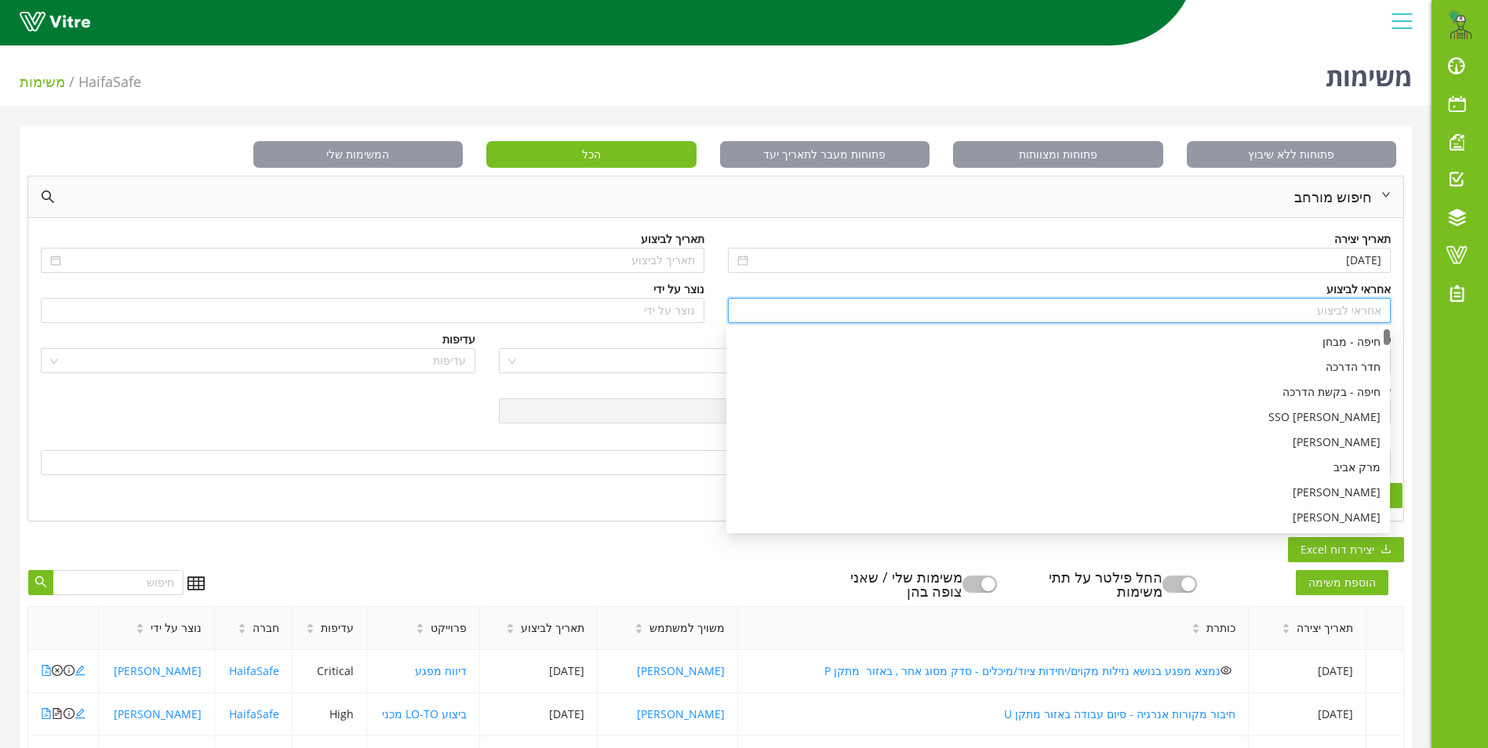
type input "C"
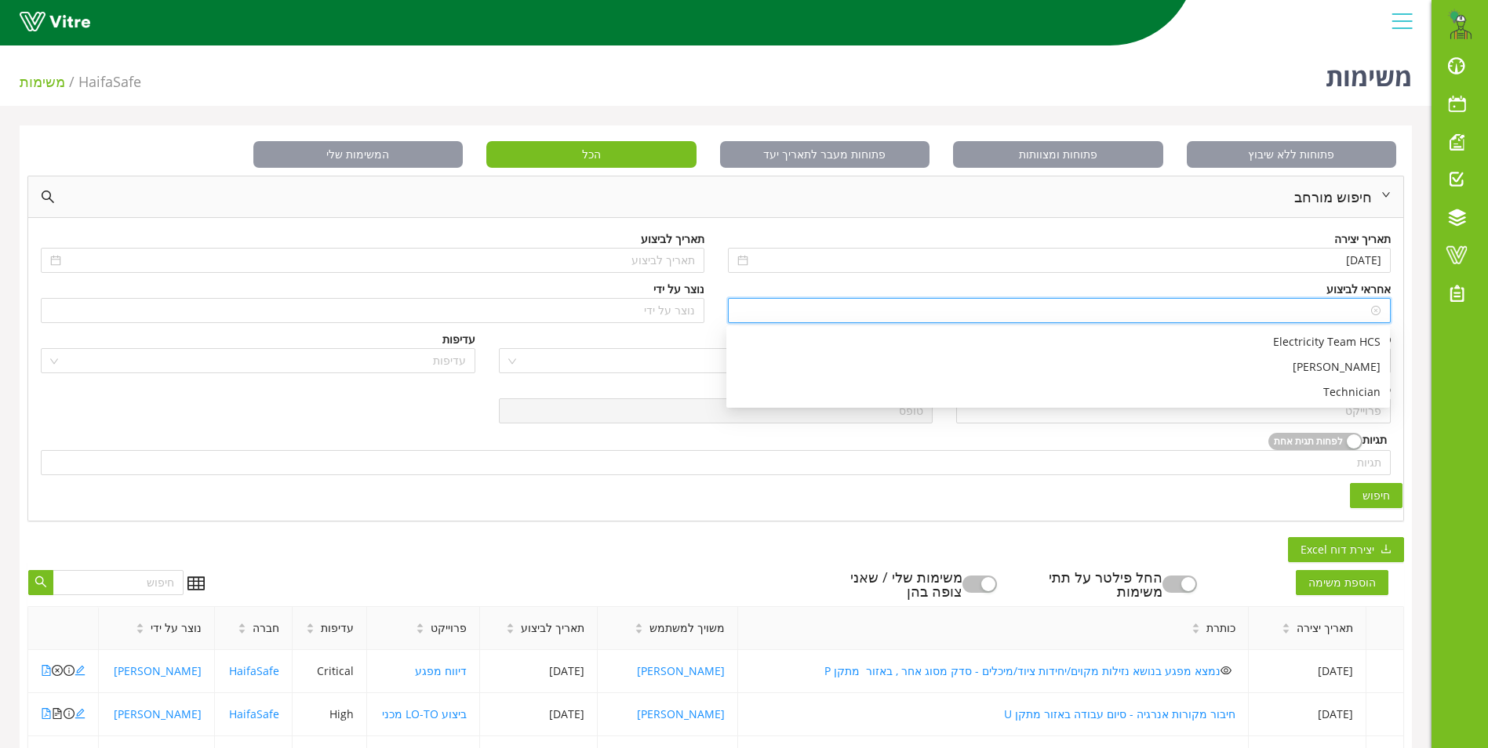
click at [1353, 309] on input "CI" at bounding box center [1059, 311] width 645 height 24
click at [1174, 474] on input "search" at bounding box center [715, 463] width 1331 height 24
click at [1354, 308] on input "CI" at bounding box center [1059, 311] width 645 height 24
click at [1382, 308] on div "CI" at bounding box center [1060, 310] width 664 height 25
type input "C"
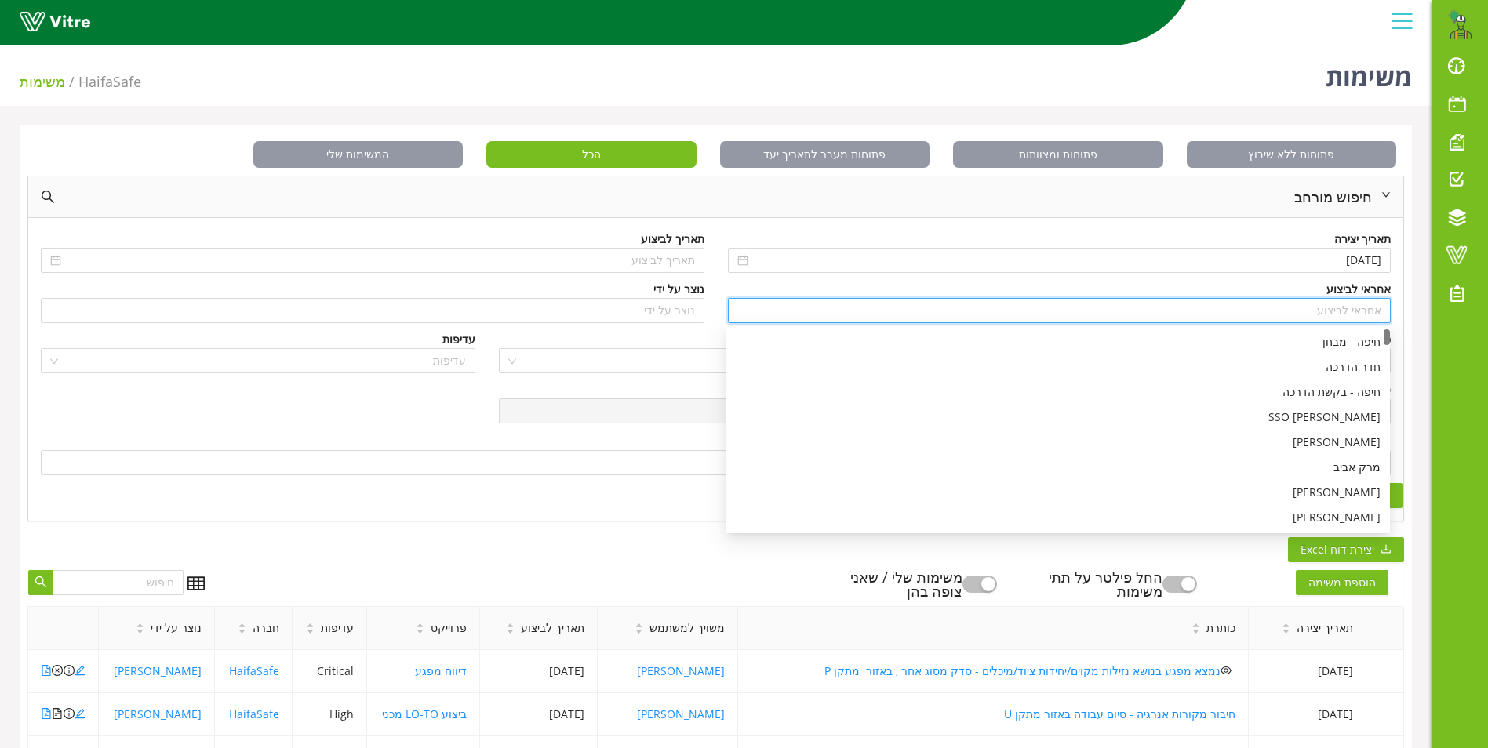
type input "c"
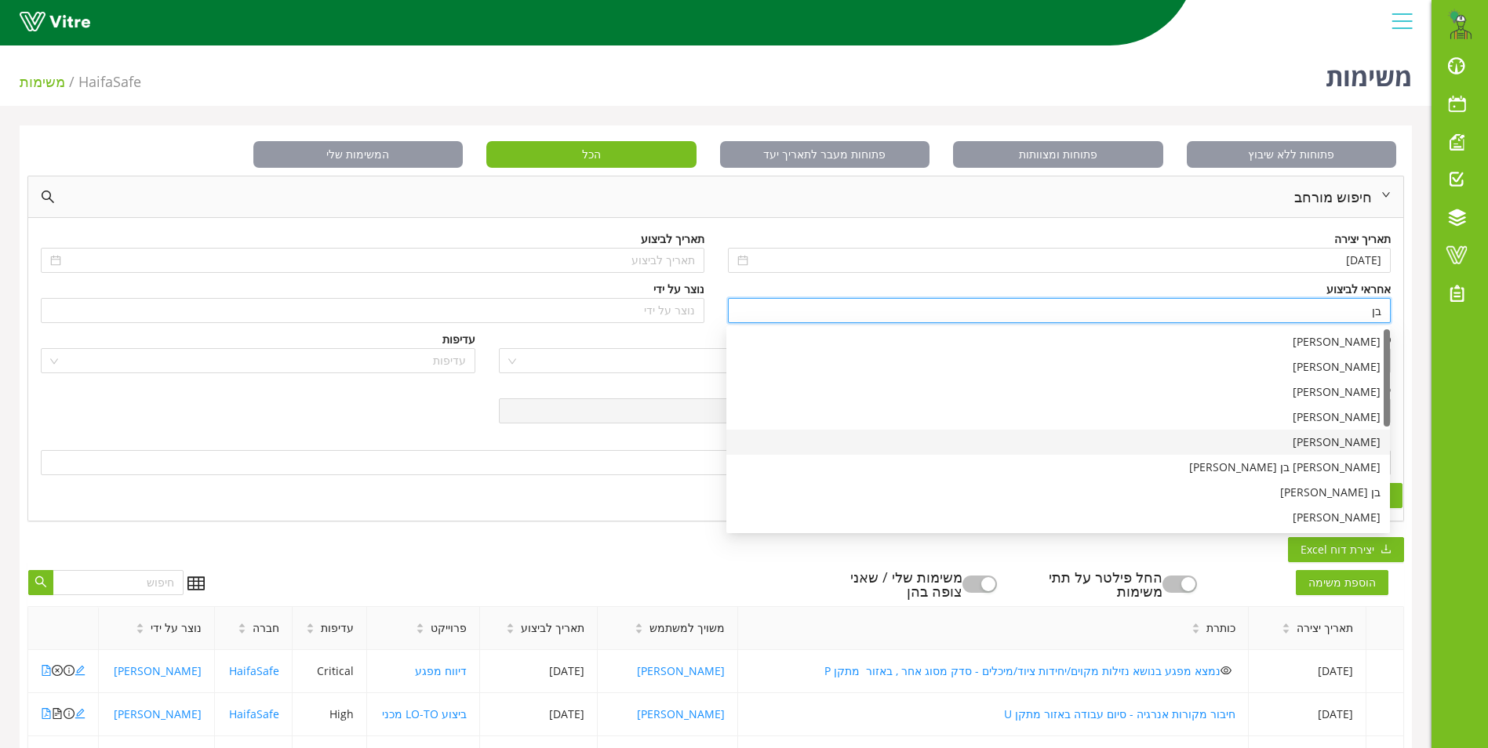
click at [1353, 440] on div "[PERSON_NAME]" at bounding box center [1058, 442] width 645 height 17
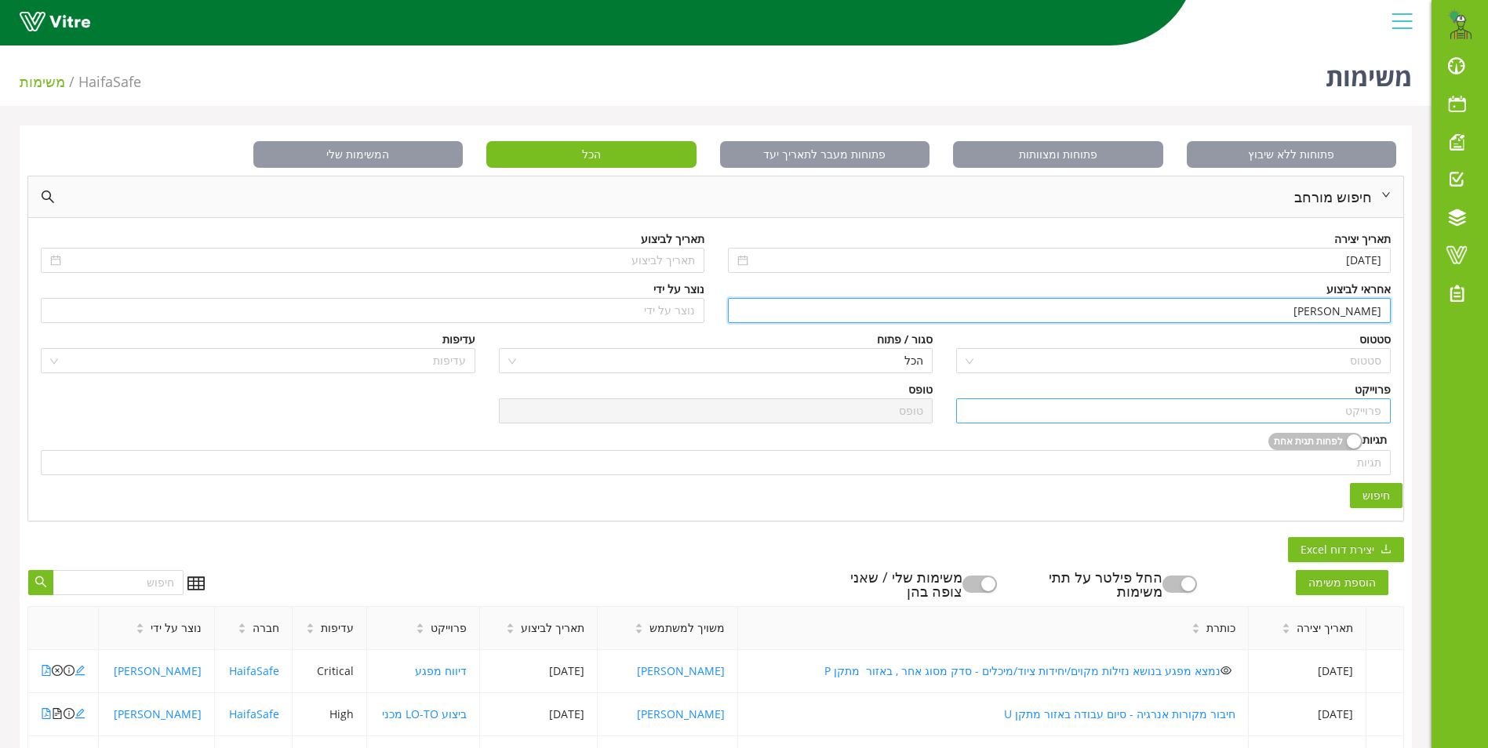
type input "[PERSON_NAME]"
click at [1343, 413] on input "search" at bounding box center [1174, 411] width 416 height 24
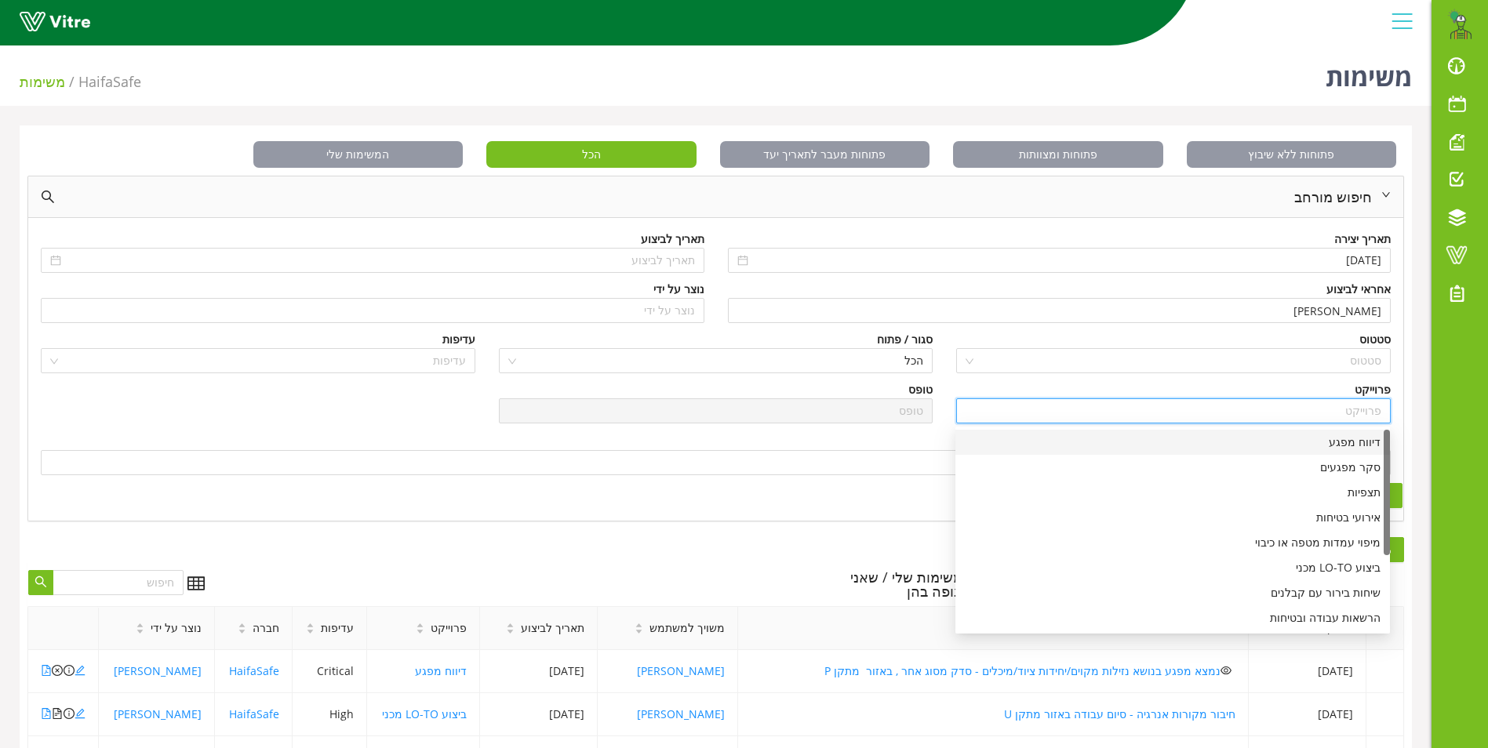
click at [1344, 442] on div "דיווח מפגע" at bounding box center [1173, 442] width 416 height 17
type input "דיווח מפגע"
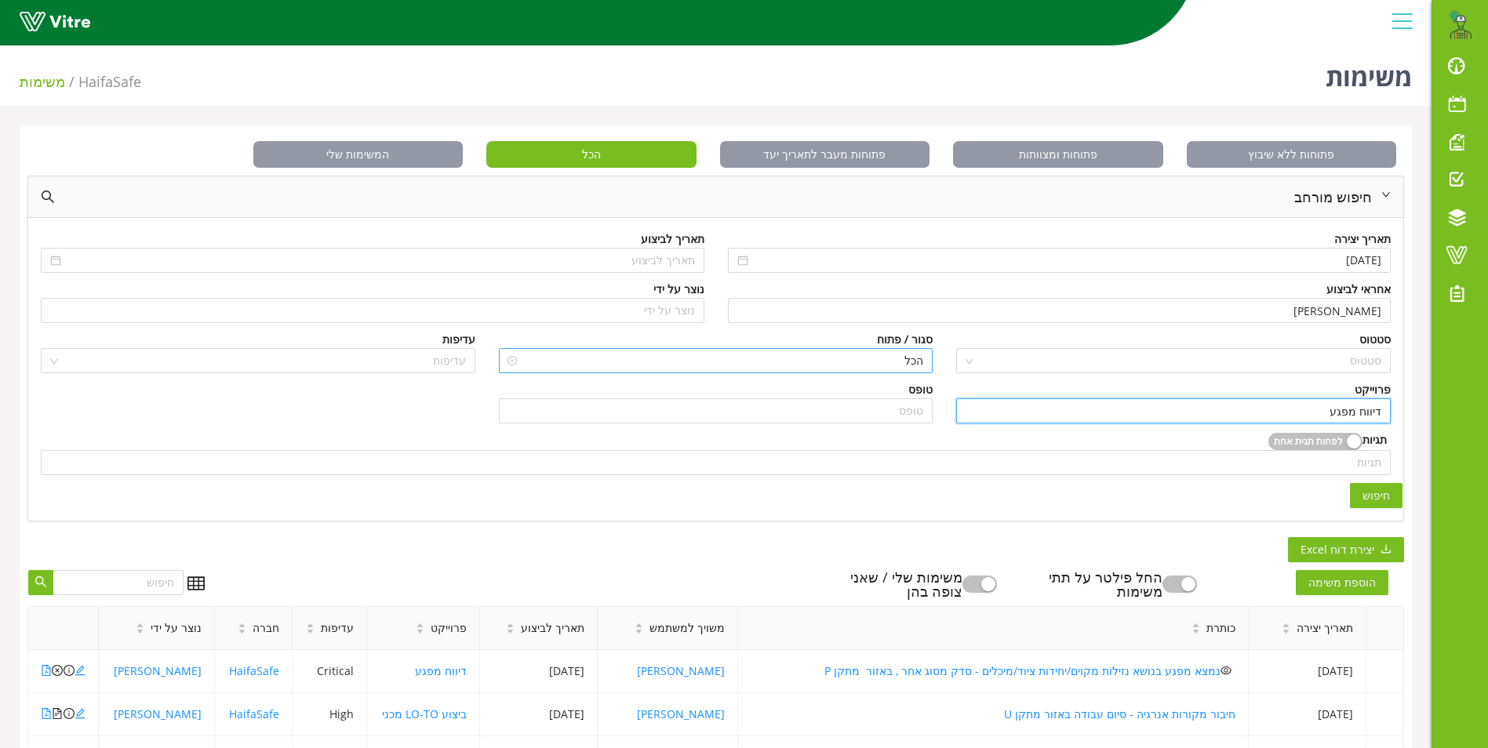
click at [883, 356] on span "הכל" at bounding box center [716, 361] width 416 height 24
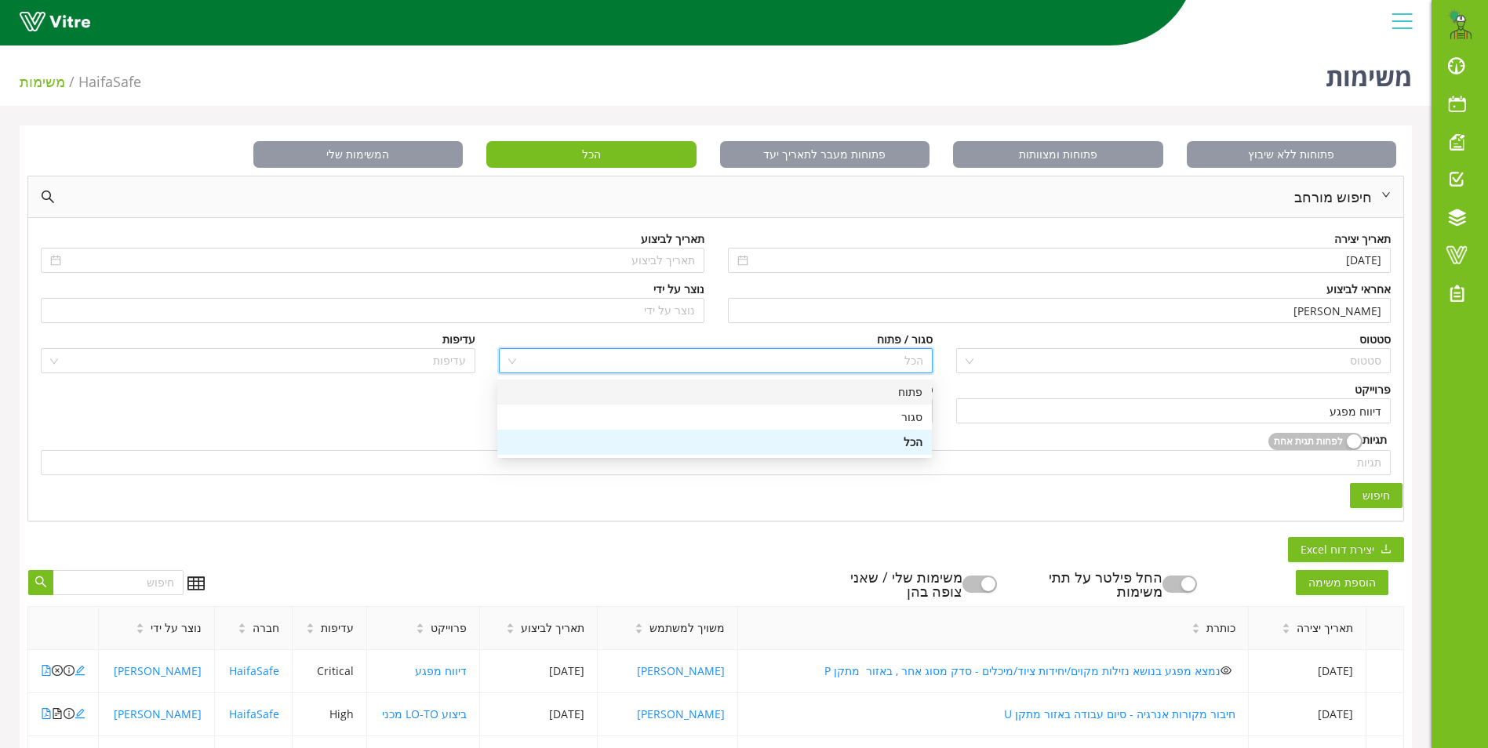
click at [912, 391] on div "פתוח" at bounding box center [715, 392] width 416 height 17
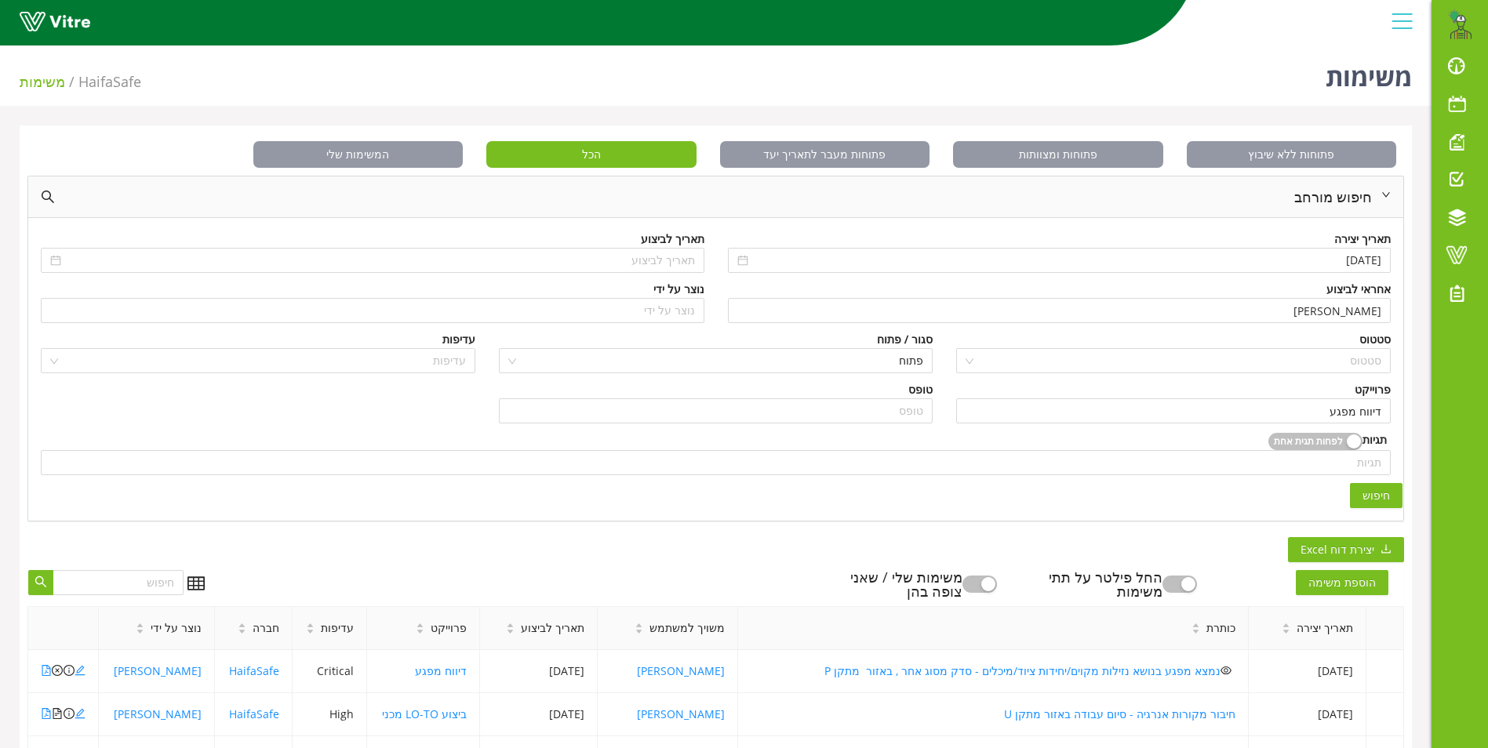
click at [1378, 497] on span "חיפוש" at bounding box center [1376, 495] width 27 height 17
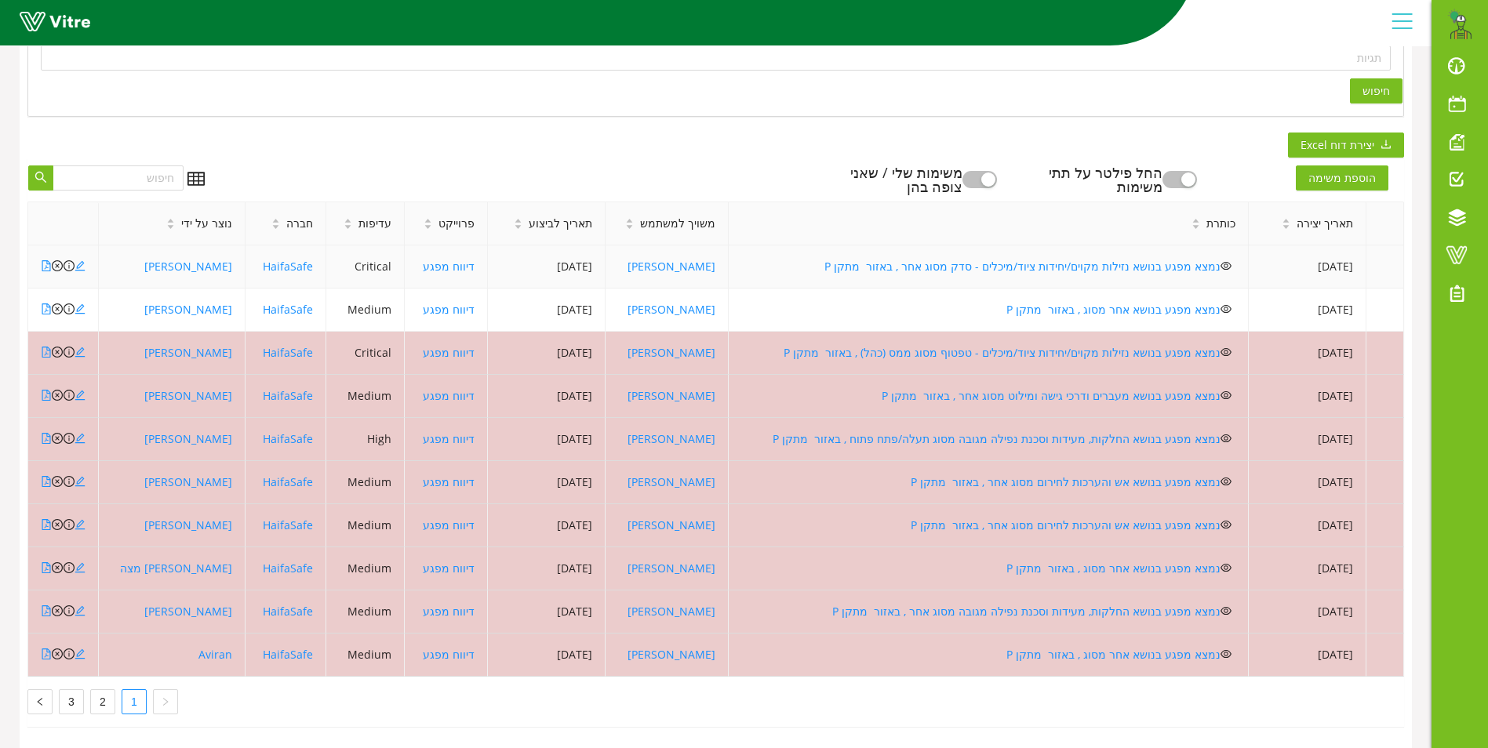
scroll to position [419, 0]
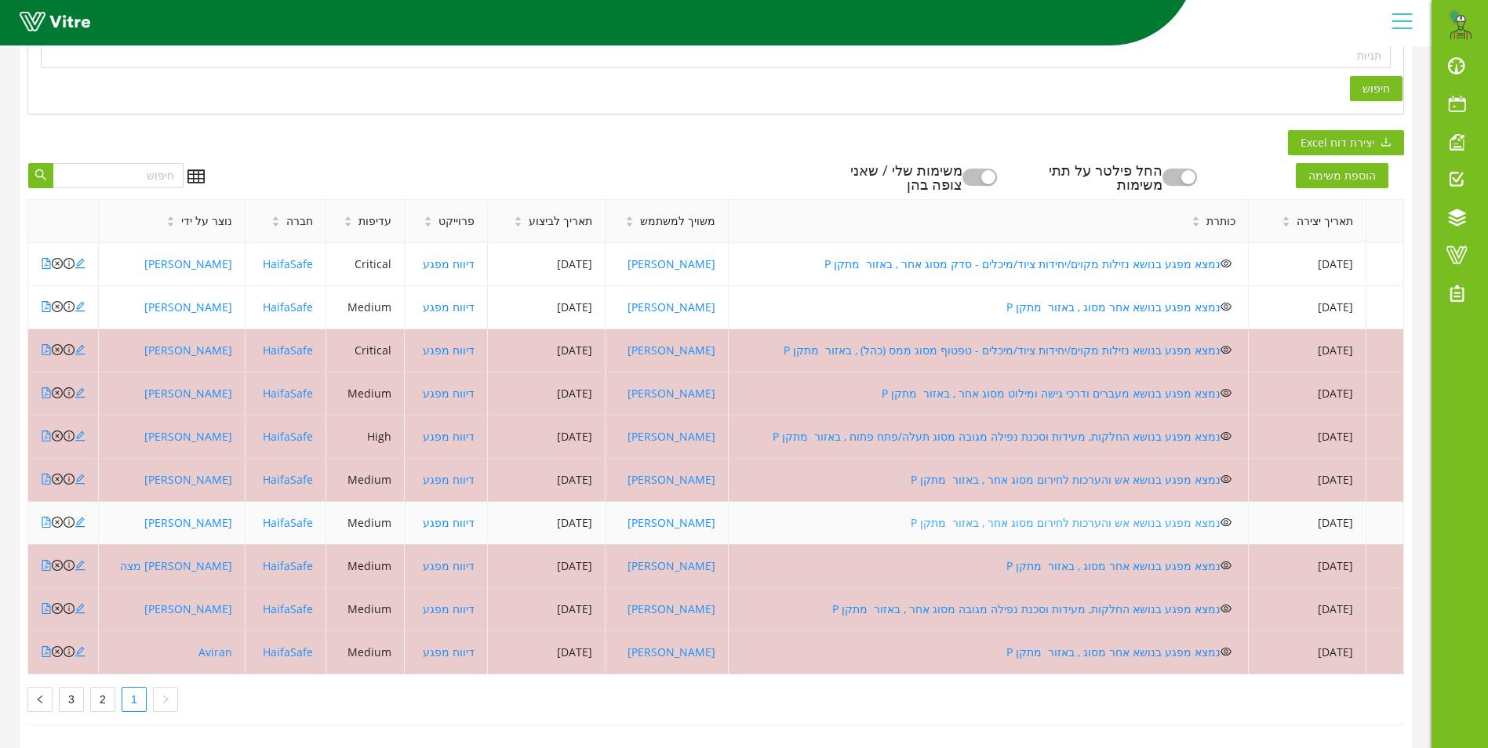
click at [1000, 515] on link "נמצא מפגע בנושא אש והערכות לחירום מסוג אחר , באזור מתקן P" at bounding box center [1066, 522] width 310 height 15
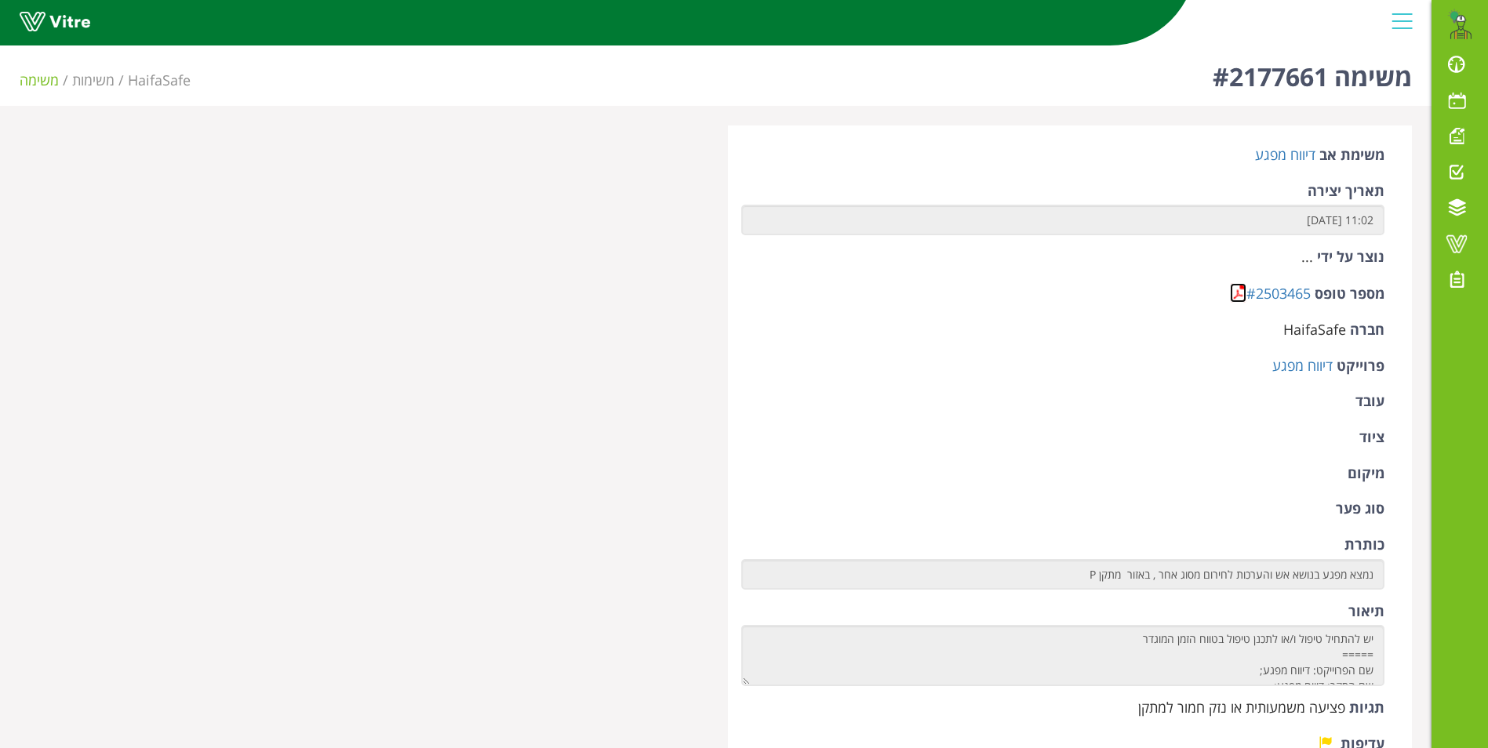
click at [1233, 293] on link at bounding box center [1238, 293] width 16 height 20
